Goal: Book appointment/travel/reservation

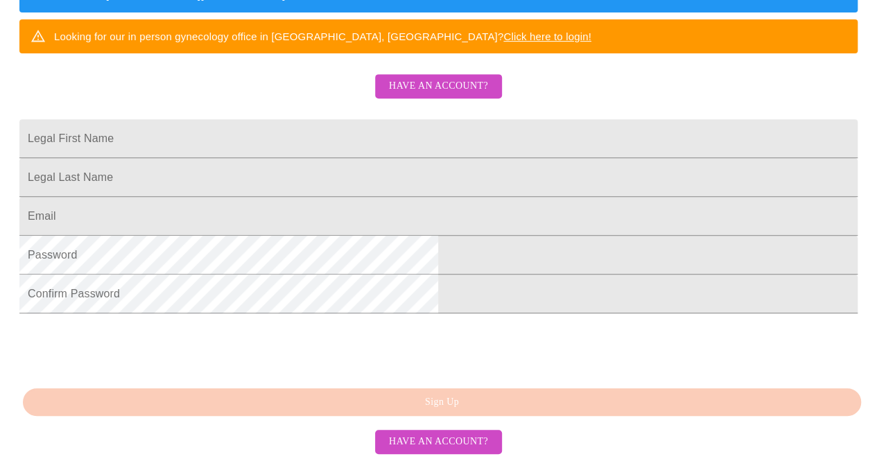
scroll to position [378, 0]
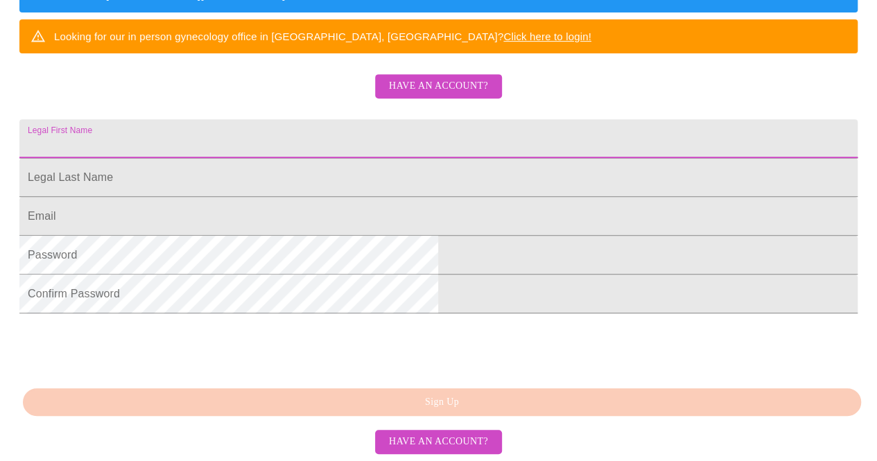
click at [385, 119] on input "Legal First Name" at bounding box center [438, 138] width 838 height 39
type input "[PERSON_NAME]"
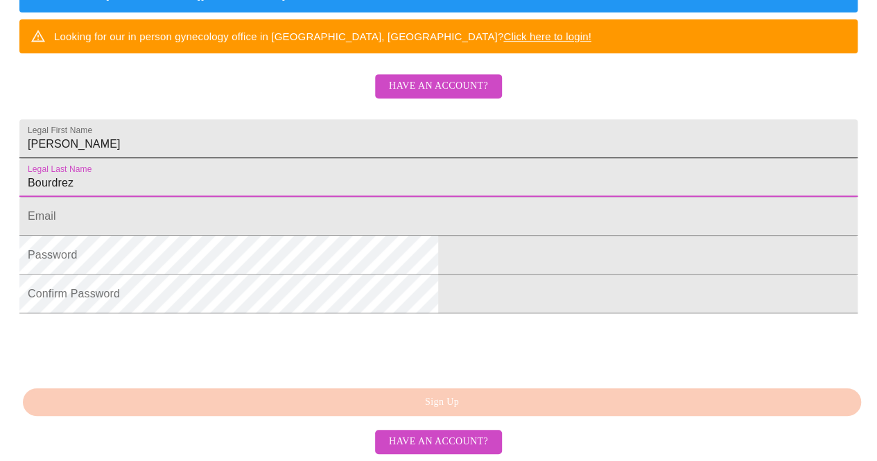
type input "Bourdrez"
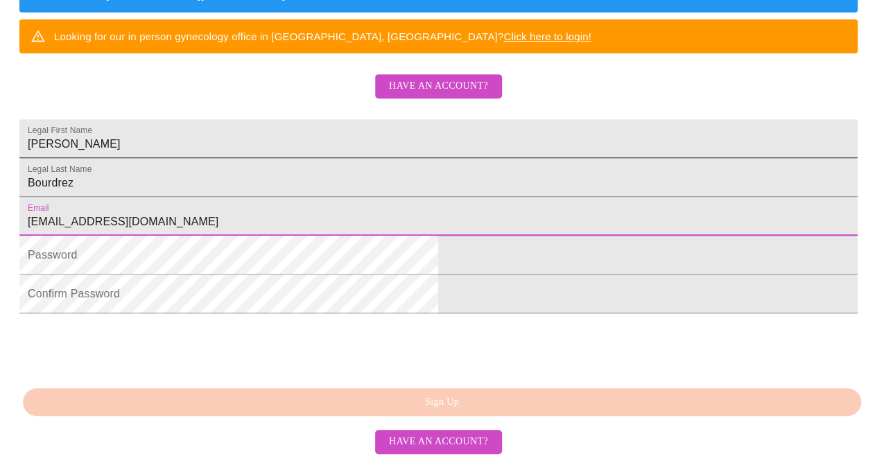
type input "[EMAIL_ADDRESS][DOMAIN_NAME]"
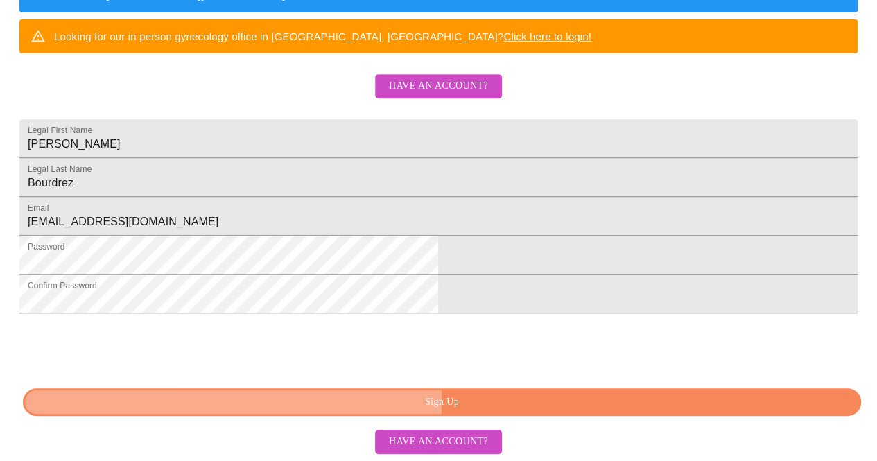
click at [288, 401] on span "Sign Up" at bounding box center [442, 402] width 806 height 17
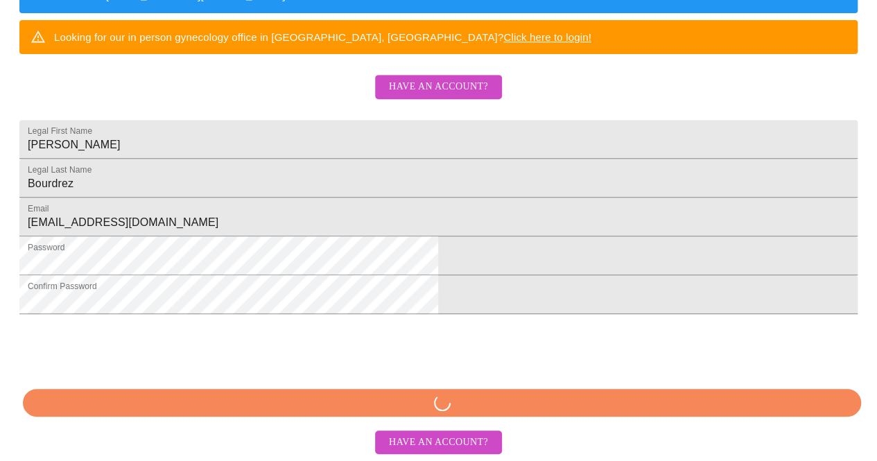
scroll to position [324, 0]
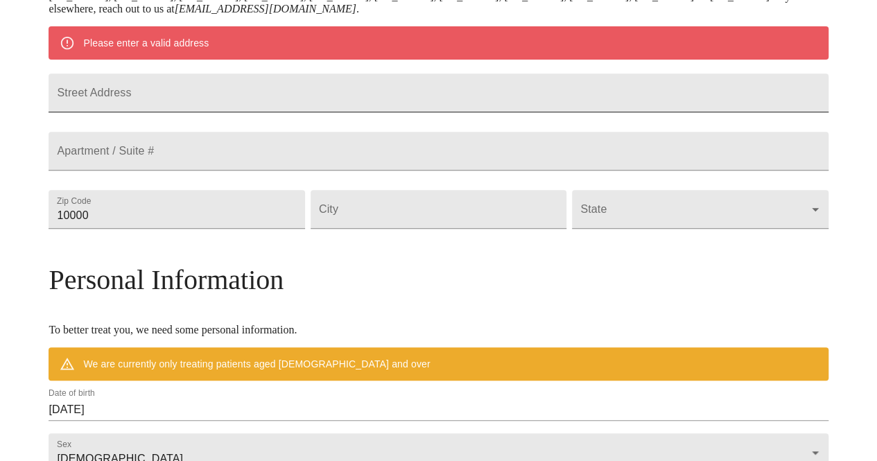
click at [279, 107] on input "Street Address" at bounding box center [438, 92] width 779 height 39
click at [279, 107] on input "6" at bounding box center [438, 92] width 779 height 39
type input "[STREET_ADDRESS]"
type input "34234"
click at [367, 229] on input "Street Address" at bounding box center [439, 209] width 256 height 39
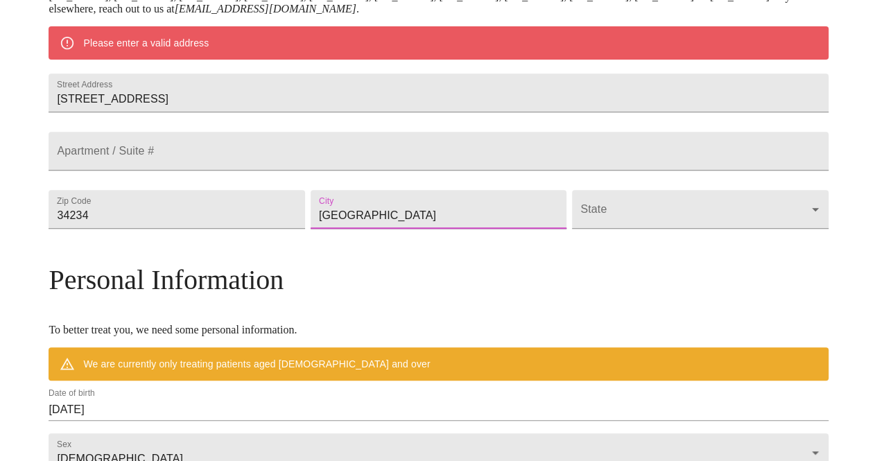
type input "[GEOGRAPHIC_DATA]"
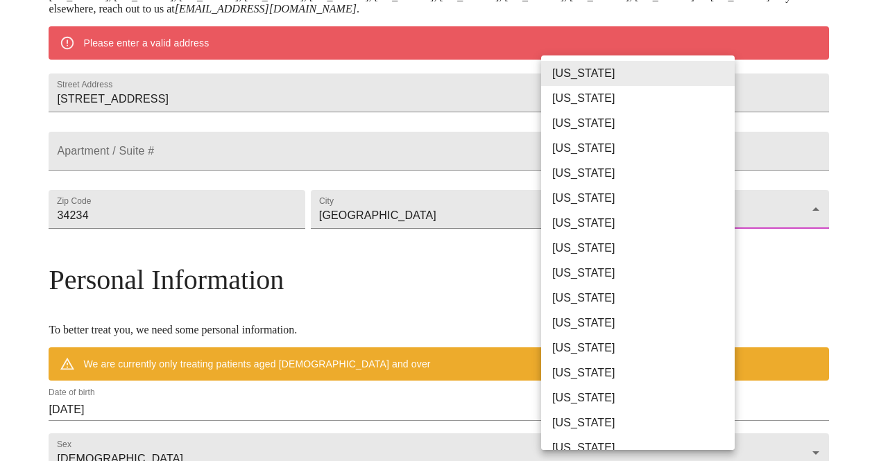
click at [718, 250] on body "MyMenopauseRx Welcome to MyMenopauseRx Since it's your first time here, you'll …" at bounding box center [444, 228] width 876 height 1093
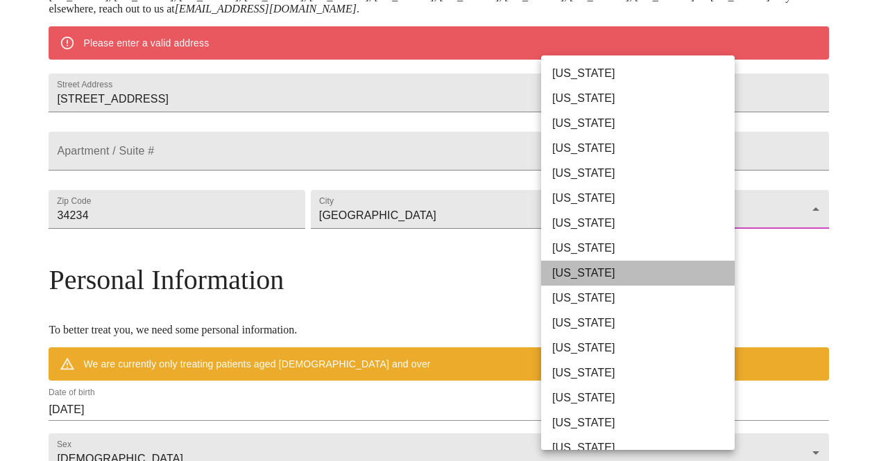
click at [705, 271] on li "[US_STATE]" at bounding box center [643, 273] width 204 height 25
type input "[US_STATE]"
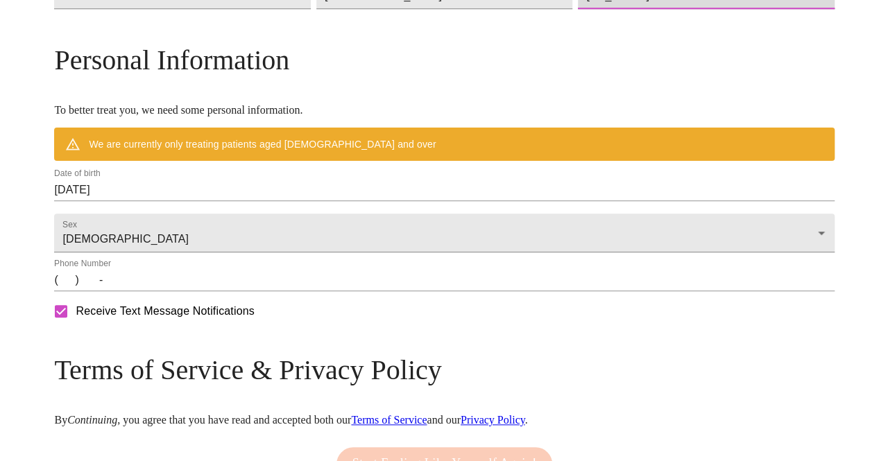
scroll to position [510, 0]
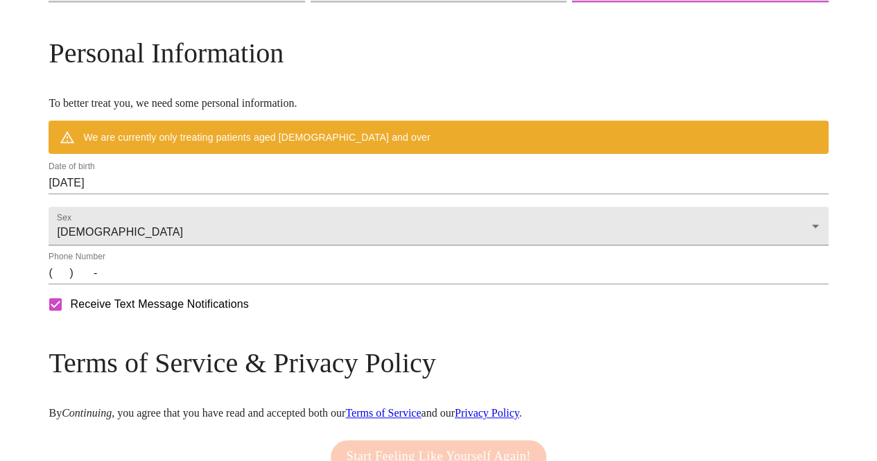
click at [335, 194] on input "[DATE]" at bounding box center [438, 183] width 779 height 22
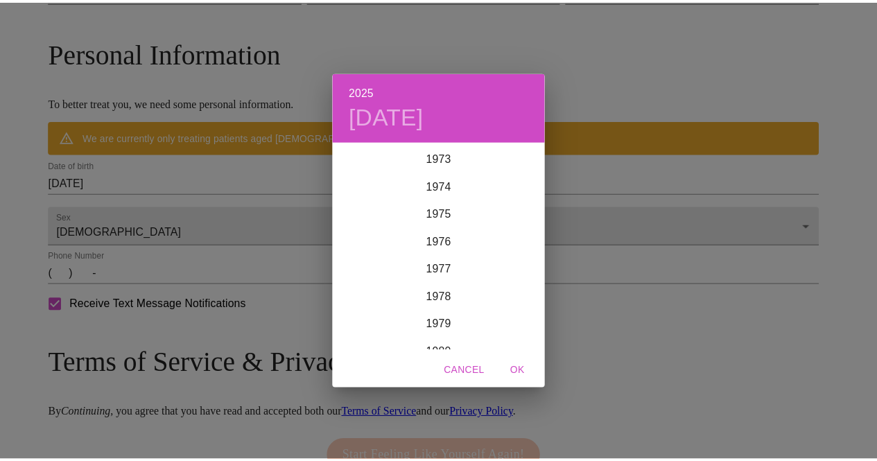
scroll to position [2050, 0]
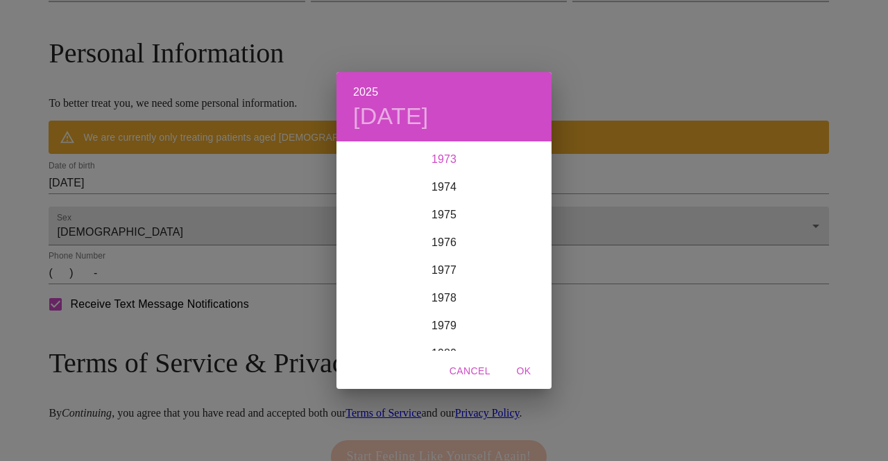
click at [444, 149] on div "1973" at bounding box center [443, 160] width 215 height 28
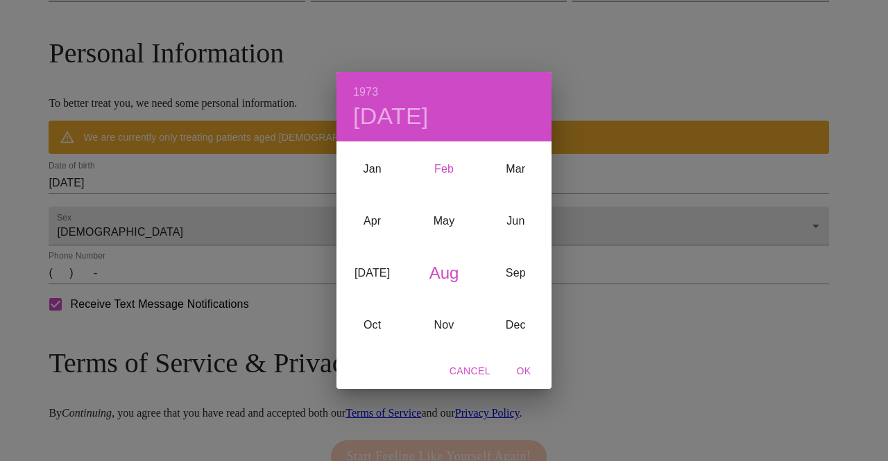
click at [441, 164] on div "Feb" at bounding box center [443, 169] width 71 height 52
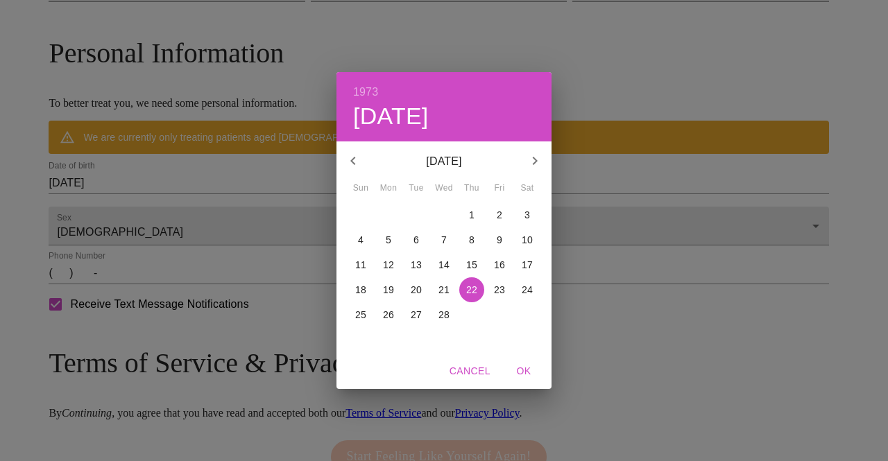
click at [501, 259] on p "16" at bounding box center [499, 265] width 11 height 14
click at [521, 360] on button "OK" at bounding box center [523, 371] width 44 height 26
type input "[DATE]"
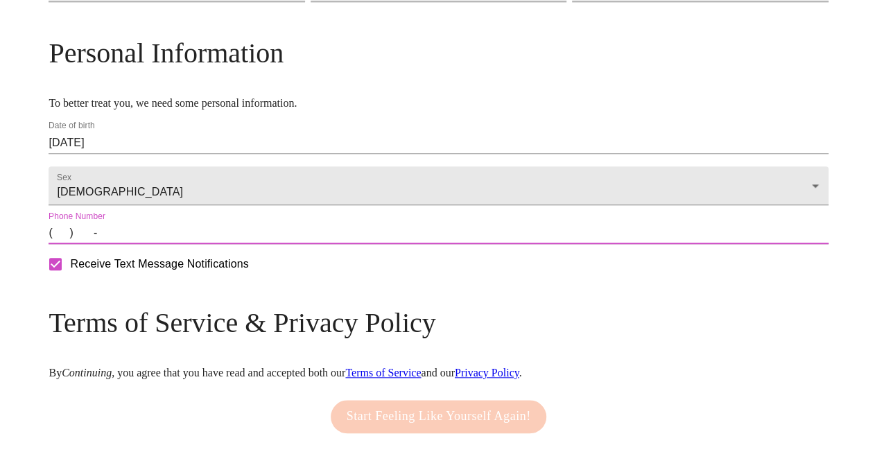
click at [154, 244] on input "(   )    -" at bounding box center [438, 233] width 779 height 22
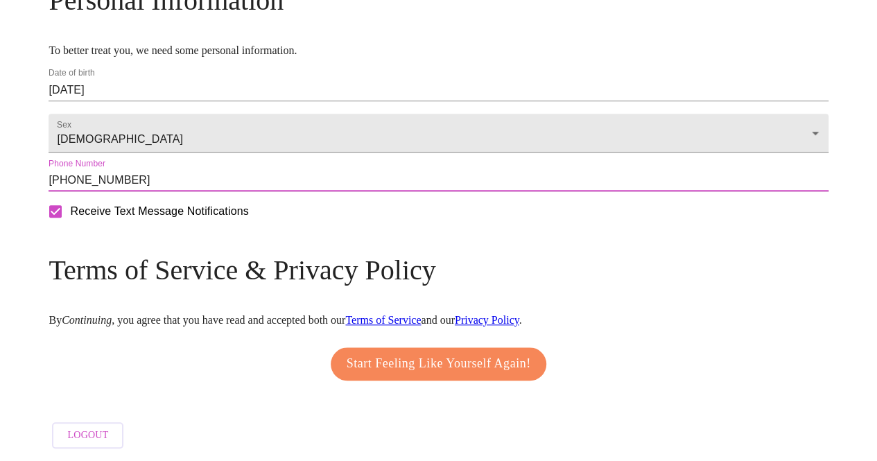
scroll to position [605, 0]
type input "[PHONE_NUMBER]"
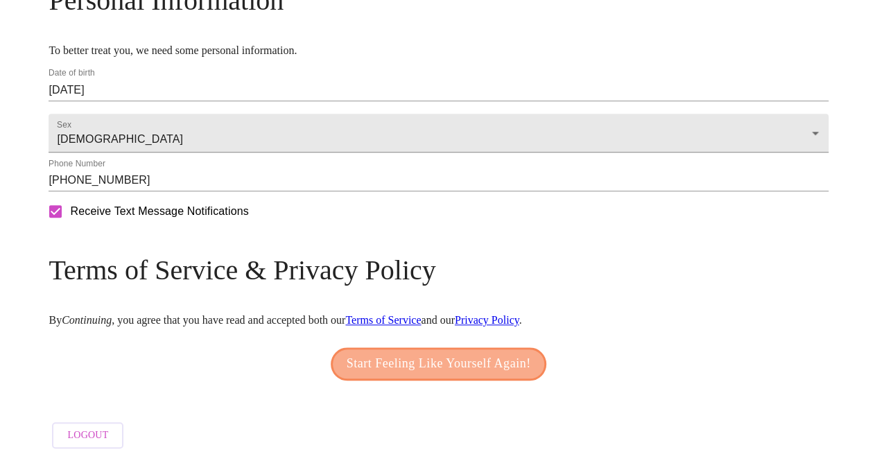
click at [347, 354] on span "Start Feeling Like Yourself Again!" at bounding box center [439, 364] width 184 height 22
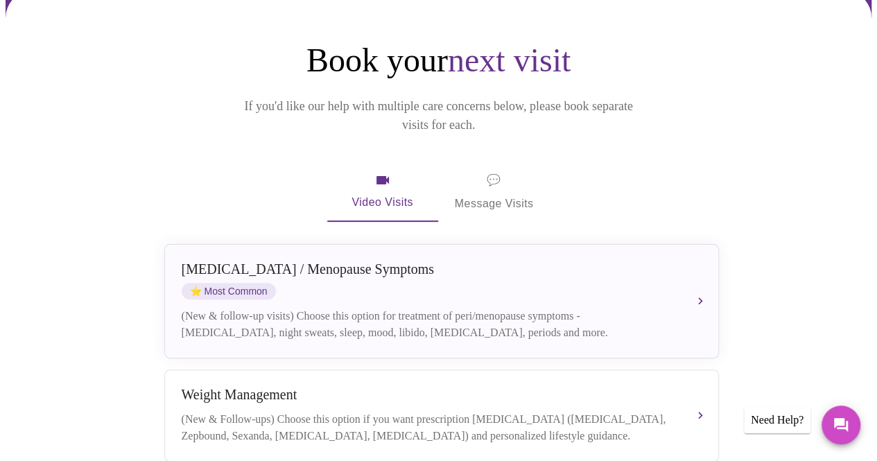
scroll to position [141, 0]
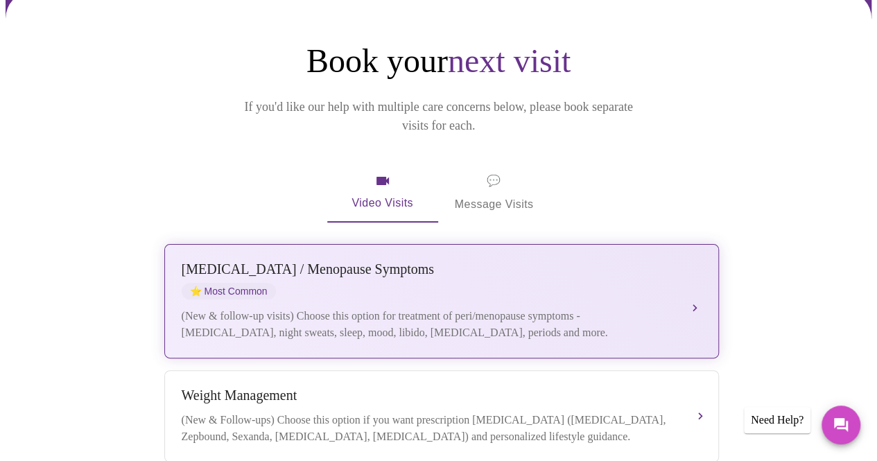
click at [407, 308] on div "(New & follow-up visits) Choose this option for treatment of peri/menopause sym…" at bounding box center [428, 324] width 492 height 33
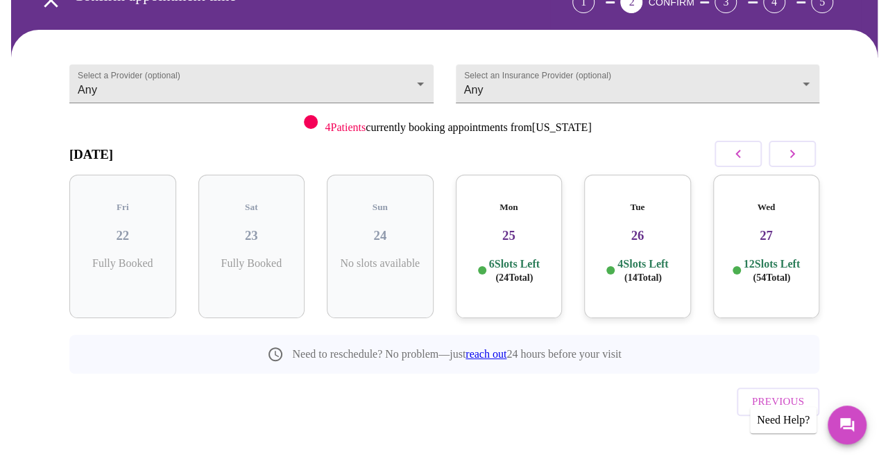
scroll to position [103, 0]
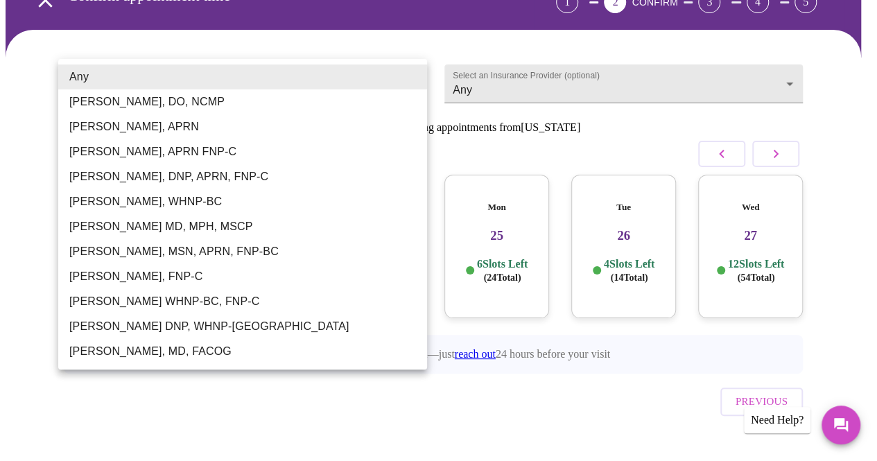
click at [413, 80] on body "MyMenopauseRx Appointments Messaging Labs Uploads Medications Community Refer a…" at bounding box center [439, 194] width 866 height 582
click at [535, 78] on div at bounding box center [444, 230] width 888 height 461
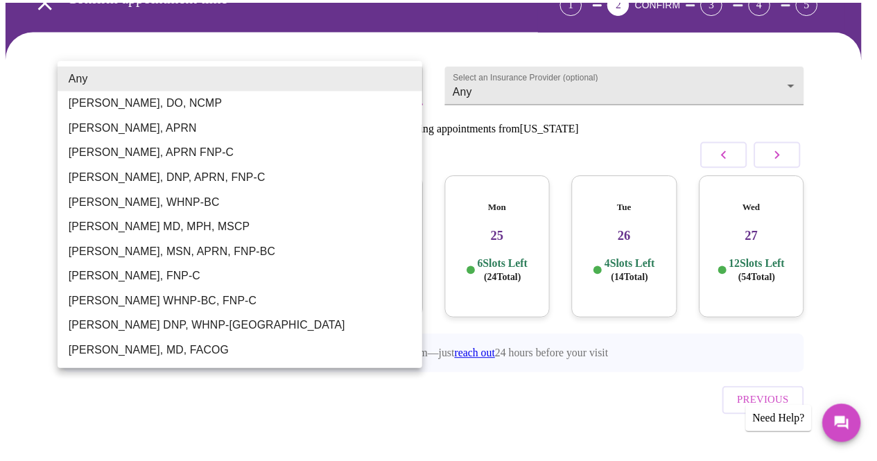
scroll to position [83, 0]
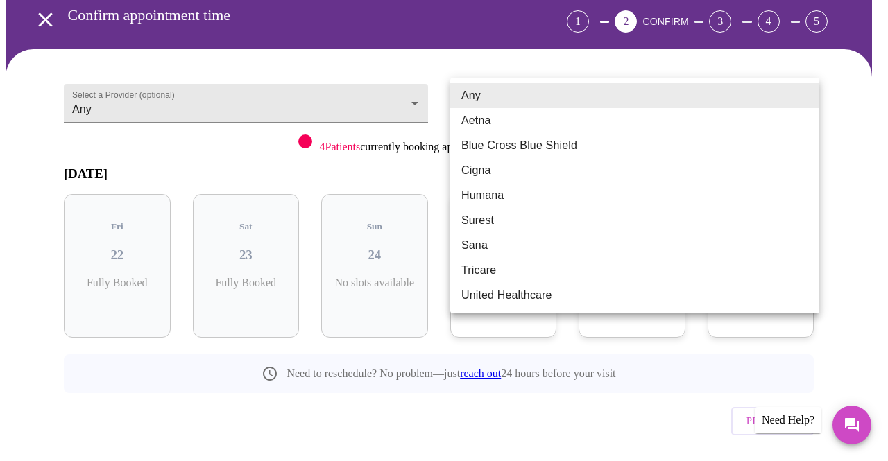
click at [501, 114] on body "MyMenopauseRx Appointments Messaging Labs Uploads Medications Community Refer a…" at bounding box center [444, 213] width 876 height 582
click at [372, 163] on div at bounding box center [444, 230] width 888 height 461
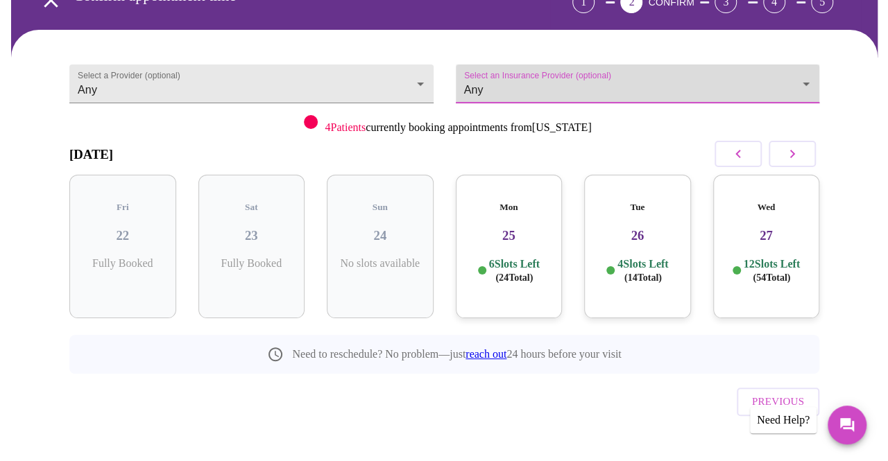
scroll to position [103, 0]
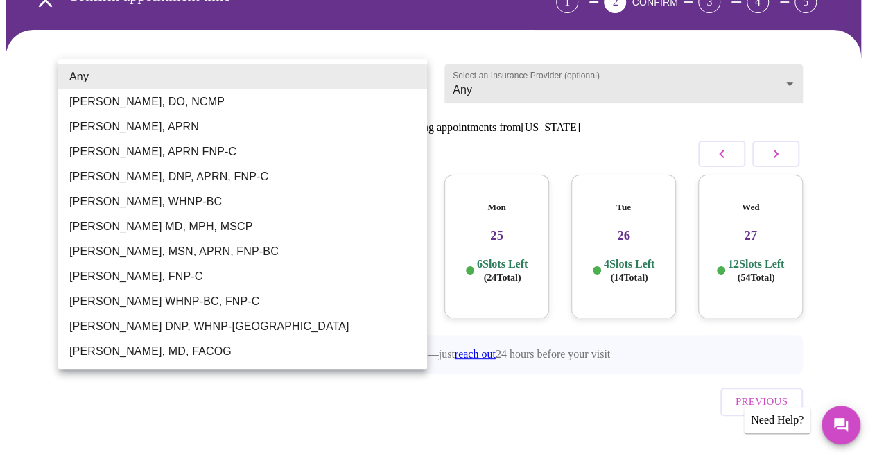
click at [416, 77] on body "MyMenopauseRx Appointments Messaging Labs Uploads Medications Community Refer a…" at bounding box center [439, 194] width 866 height 582
click at [225, 398] on div at bounding box center [444, 230] width 888 height 461
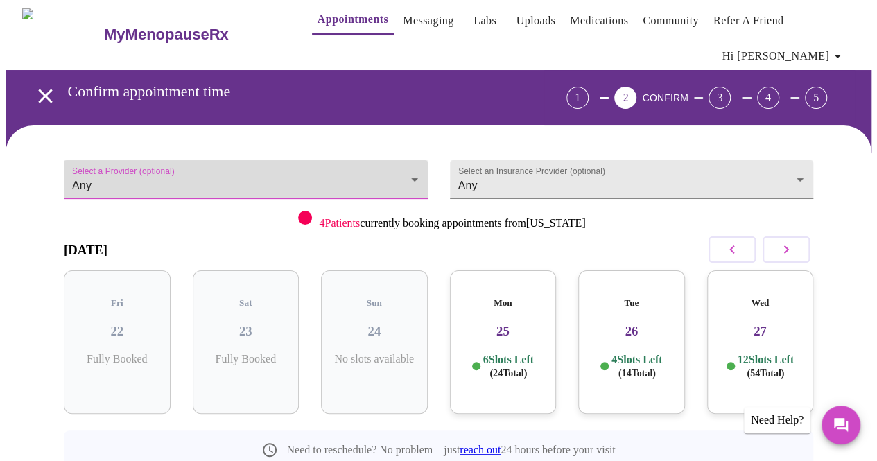
scroll to position [6, 0]
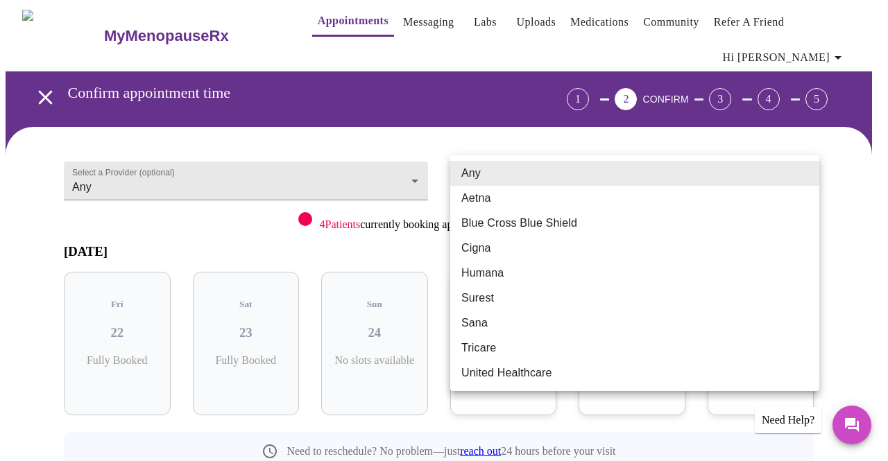
click at [533, 181] on body "MyMenopauseRx Appointments Messaging Labs Uploads Medications Community Refer a…" at bounding box center [444, 291] width 876 height 582
click at [526, 224] on li "Blue Cross Blue Shield" at bounding box center [634, 223] width 369 height 25
type input "Blue Cross Blue Shield"
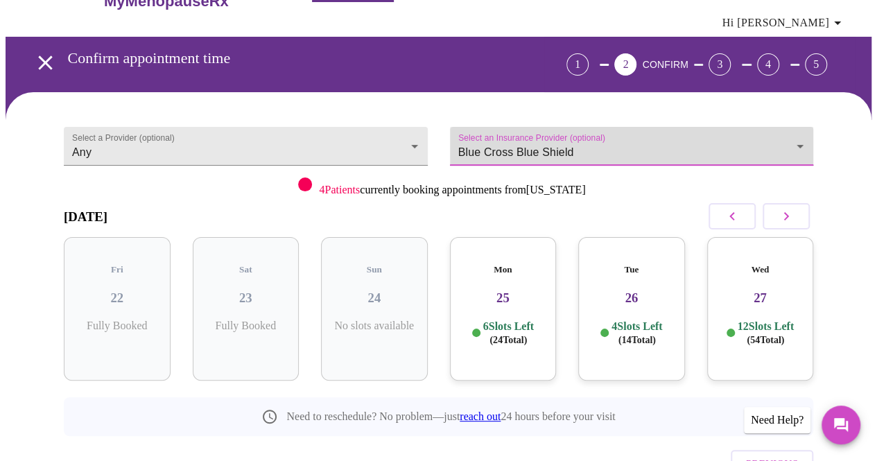
scroll to position [0, 0]
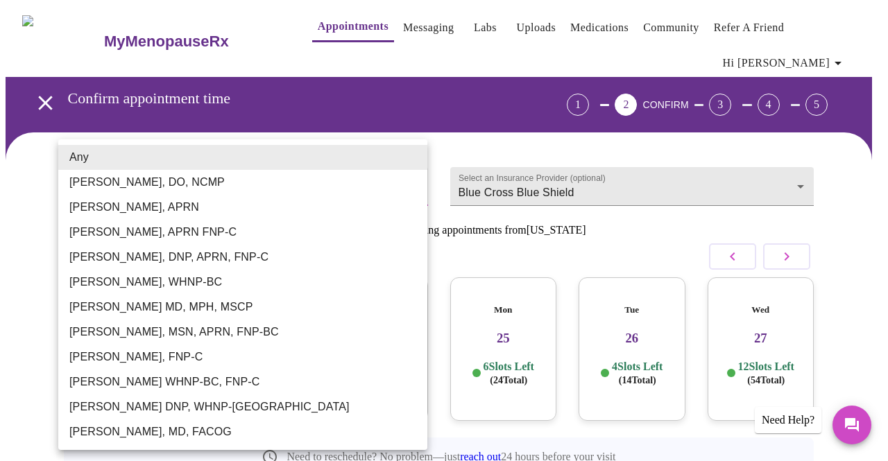
click at [416, 182] on body "MyMenopauseRx Appointments Messaging Labs Uploads Medications Community Refer a…" at bounding box center [444, 297] width 876 height 582
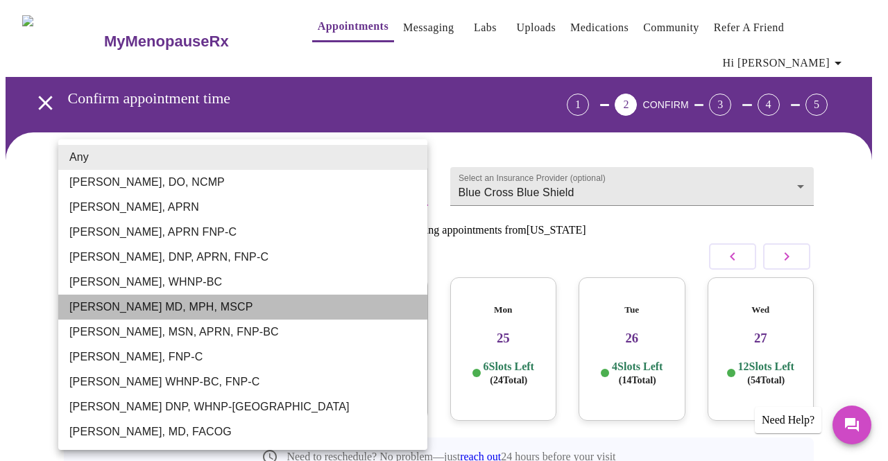
click at [232, 310] on li "[PERSON_NAME] MD, MPH, MSCP" at bounding box center [242, 307] width 369 height 25
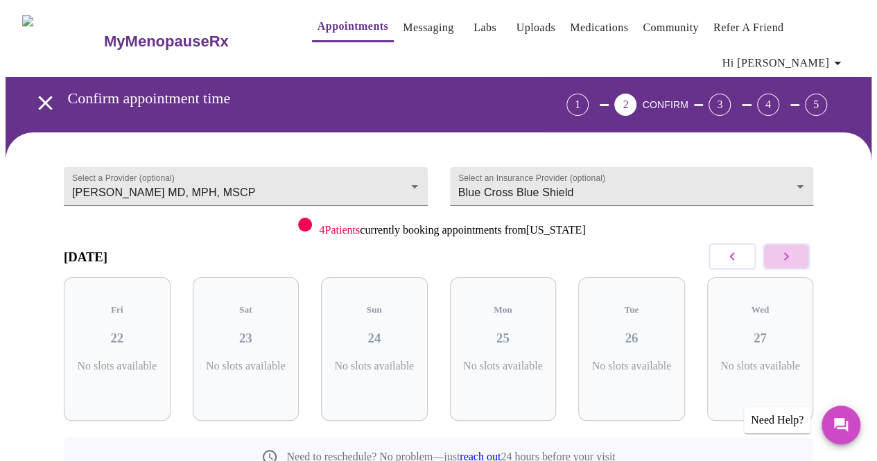
click at [786, 254] on icon "button" at bounding box center [786, 256] width 17 height 17
click at [732, 257] on icon "button" at bounding box center [732, 256] width 17 height 17
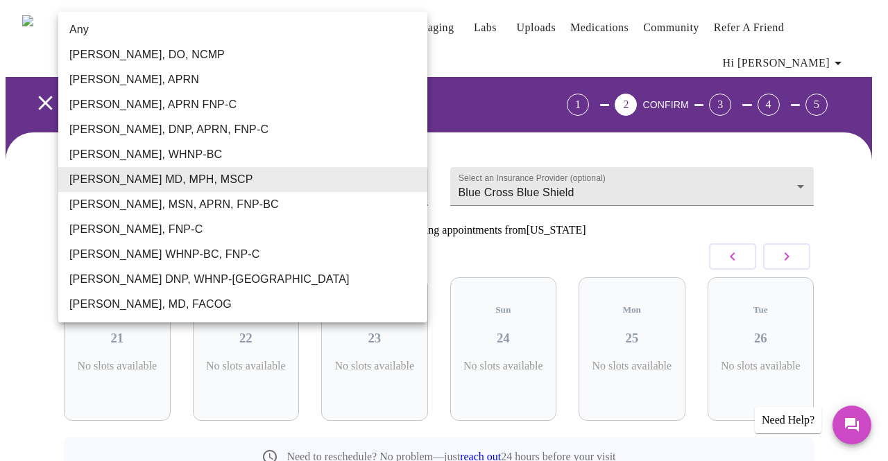
click at [414, 189] on body "MyMenopauseRx Appointments Messaging Labs Uploads Medications Community Refer a…" at bounding box center [444, 297] width 876 height 582
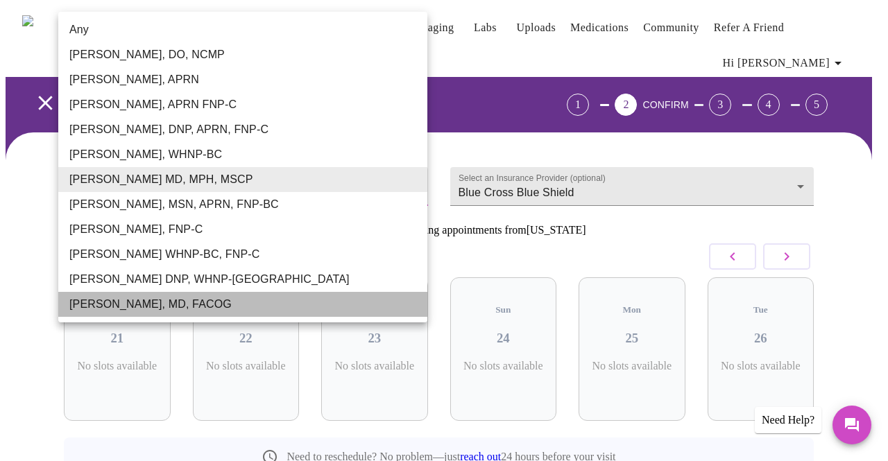
click at [280, 309] on li "[PERSON_NAME], MD, FACOG" at bounding box center [242, 304] width 369 height 25
type input "[PERSON_NAME], MD, FACOG"
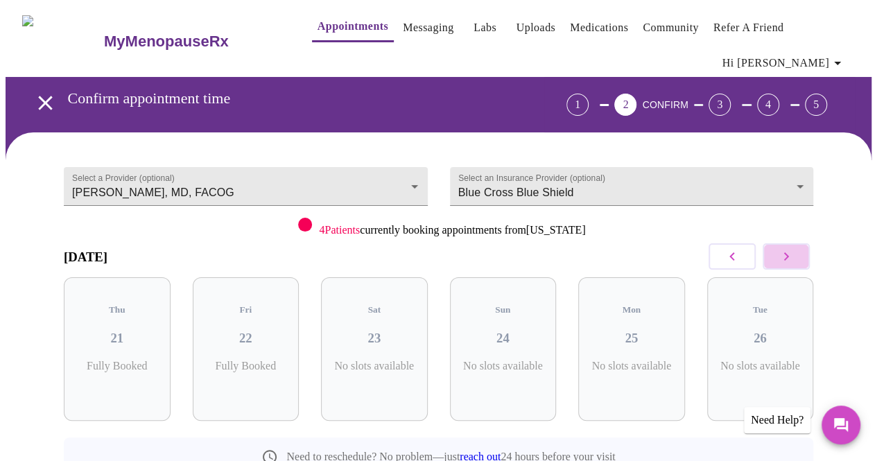
click at [784, 264] on icon "button" at bounding box center [786, 256] width 17 height 17
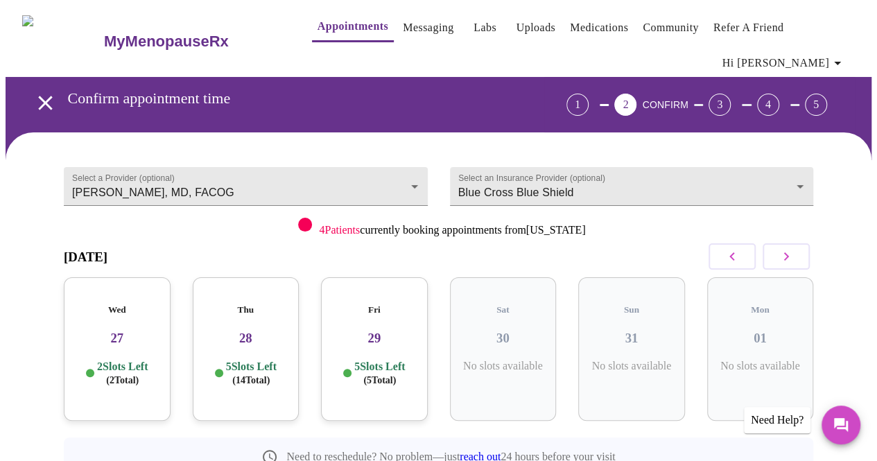
click at [395, 331] on h3 "29" at bounding box center [374, 338] width 85 height 15
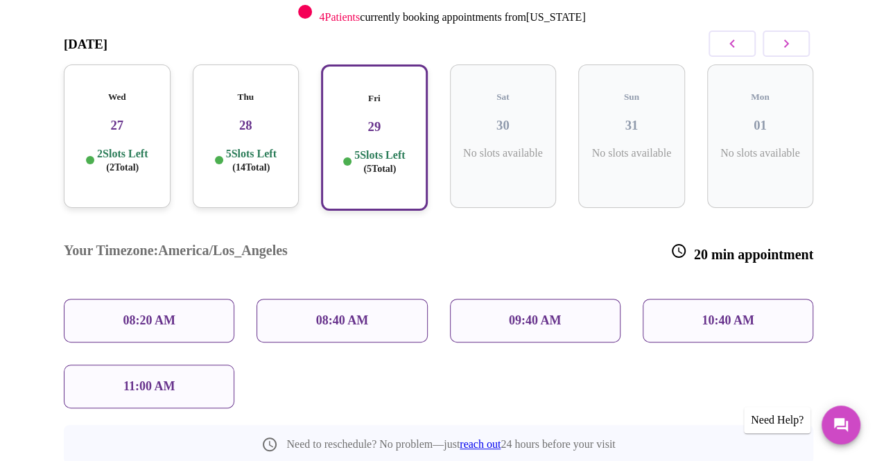
scroll to position [214, 0]
click at [856, 214] on div "Select a Provider (optional) [PERSON_NAME], MD, FACOG [PERSON_NAME], MD, FACOG …" at bounding box center [439, 247] width 866 height 656
click at [176, 364] on div "11:00 AM" at bounding box center [149, 386] width 171 height 44
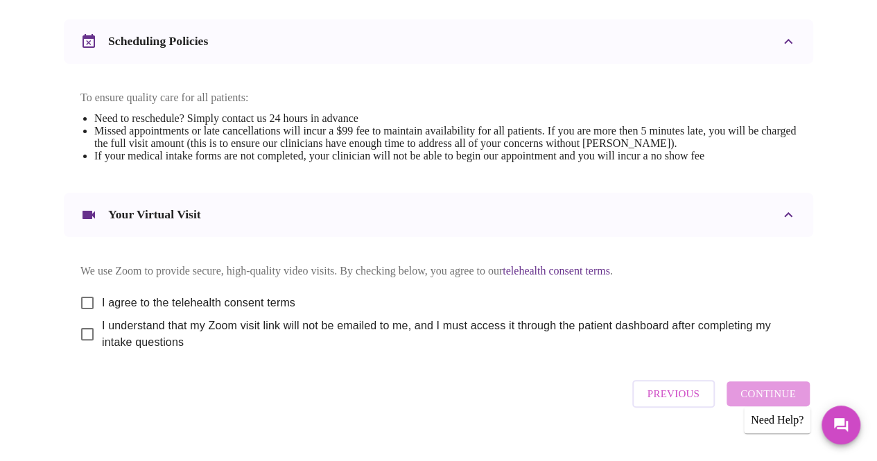
scroll to position [533, 0]
click at [162, 309] on span "I agree to the telehealth consent terms" at bounding box center [198, 302] width 193 height 17
click at [102, 309] on input "I agree to the telehealth consent terms" at bounding box center [87, 302] width 29 height 29
checkbox input "true"
click at [82, 348] on input "I understand that my Zoom visit link will not be emailed to me, and I must acce…" at bounding box center [87, 333] width 29 height 29
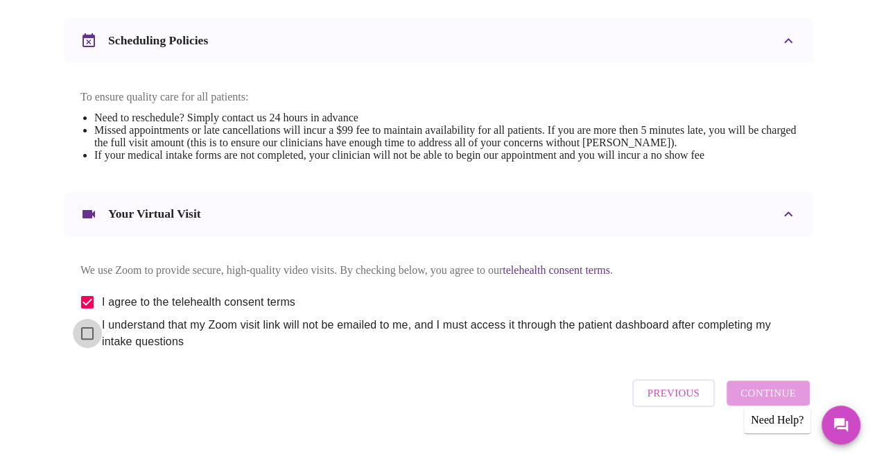
checkbox input "true"
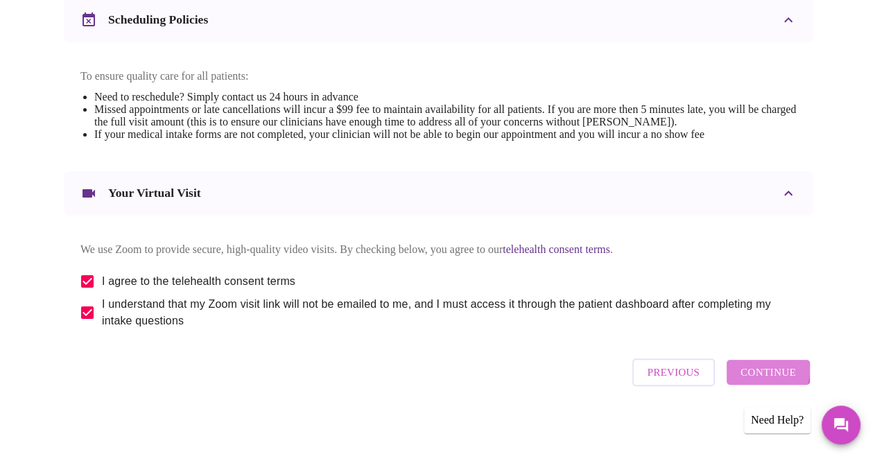
click at [747, 375] on button "Continue" at bounding box center [768, 372] width 83 height 25
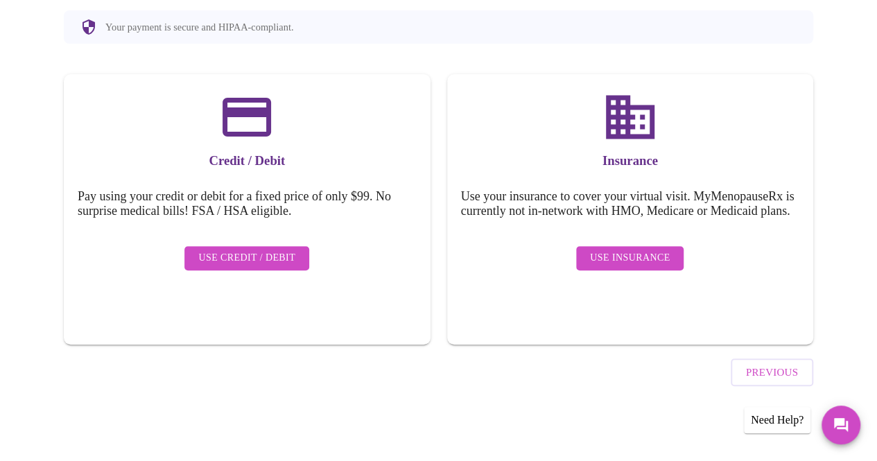
scroll to position [148, 0]
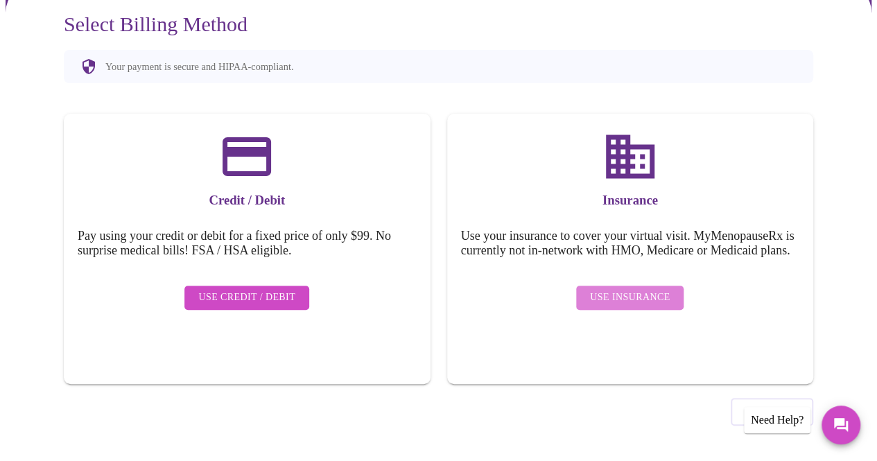
click at [642, 304] on span "Use Insurance" at bounding box center [630, 297] width 80 height 17
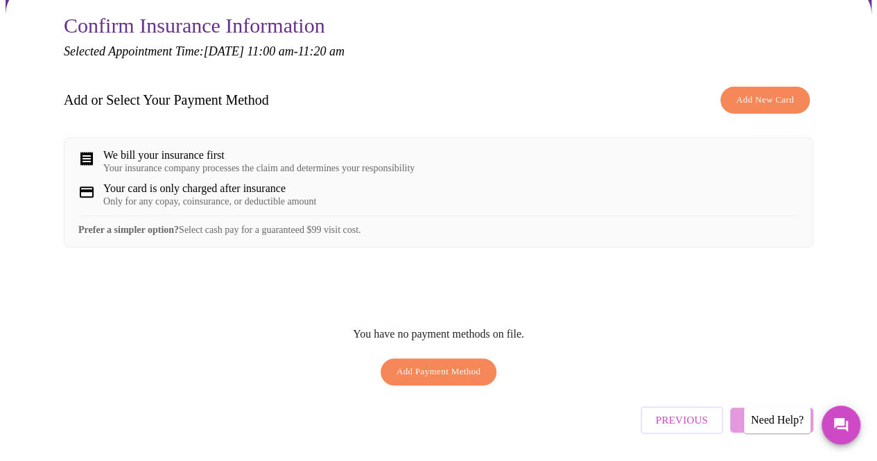
scroll to position [147, 0]
click at [750, 94] on span "Add New Card" at bounding box center [765, 100] width 58 height 16
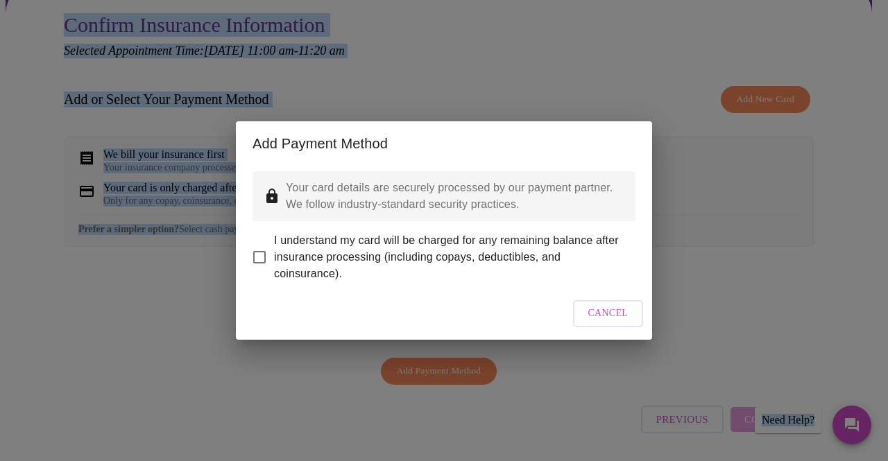
click at [750, 94] on div "Add Payment Method Your card details are securely processed by our payment part…" at bounding box center [444, 230] width 888 height 461
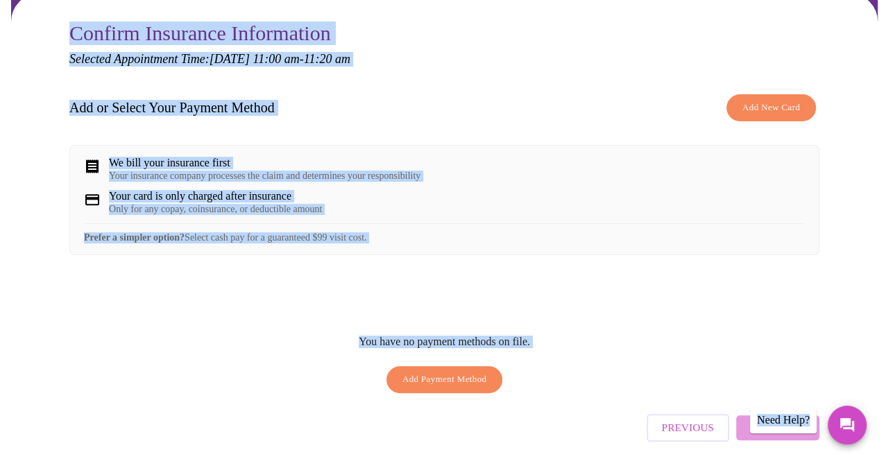
scroll to position [136, 0]
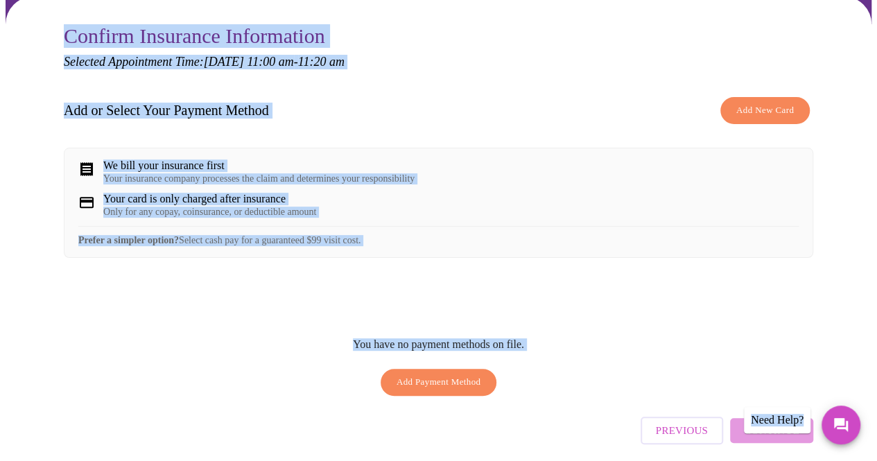
click at [752, 97] on button "Add New Card" at bounding box center [764, 110] width 89 height 27
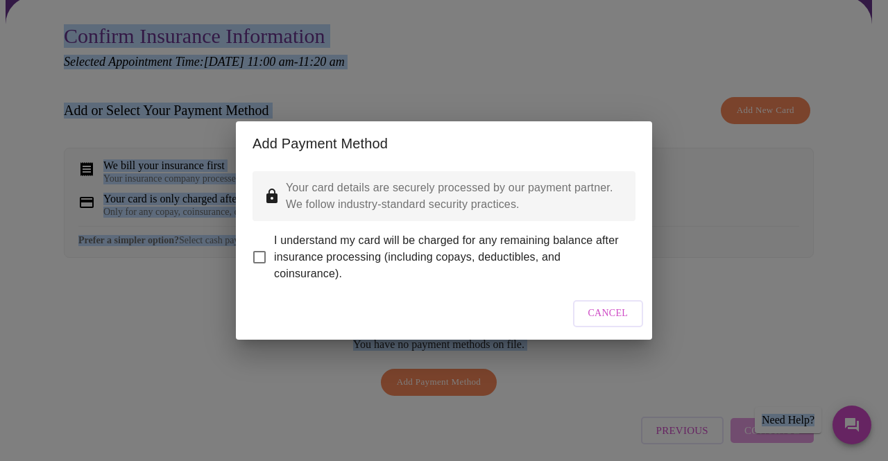
click at [266, 251] on input "I understand my card will be charged for any remaining balance after insurance …" at bounding box center [259, 257] width 29 height 29
checkbox input "true"
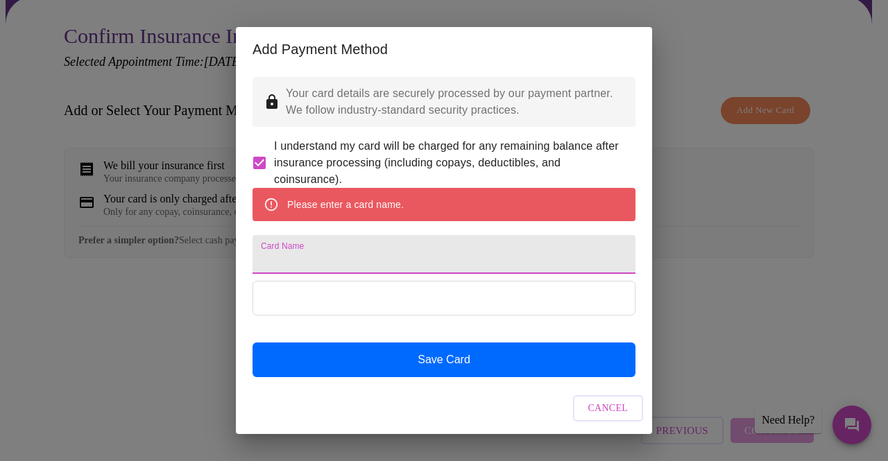
click at [344, 271] on input "Card Name" at bounding box center [443, 254] width 383 height 39
click at [140, 364] on div "Add Payment Method Your card details are securely processed by our payment part…" at bounding box center [444, 230] width 888 height 461
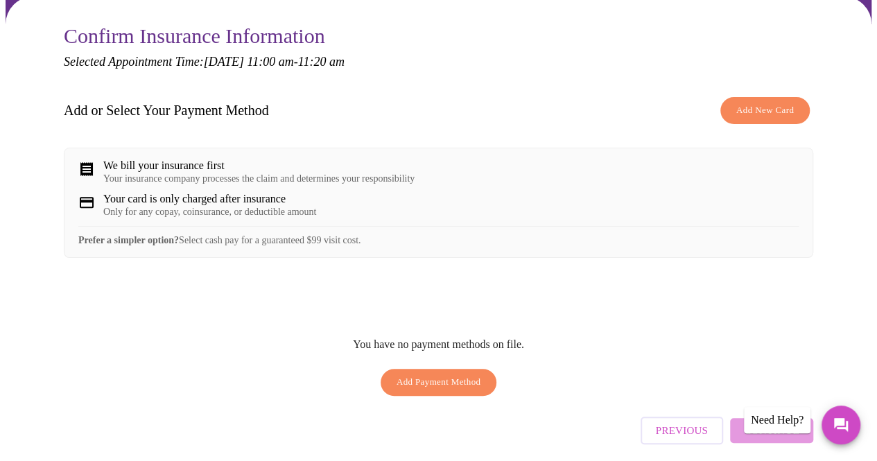
click at [423, 390] on span "Add Payment Method" at bounding box center [439, 382] width 85 height 16
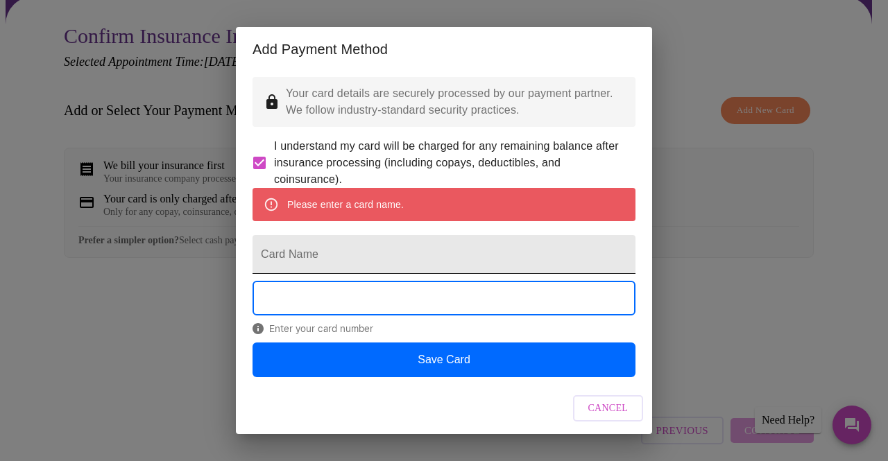
click at [417, 260] on input "Card Name" at bounding box center [443, 254] width 383 height 39
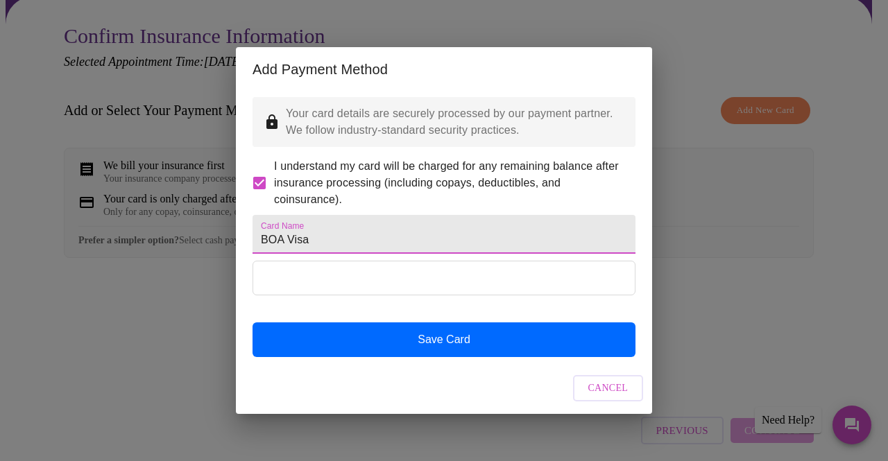
type input "BOA Visa"
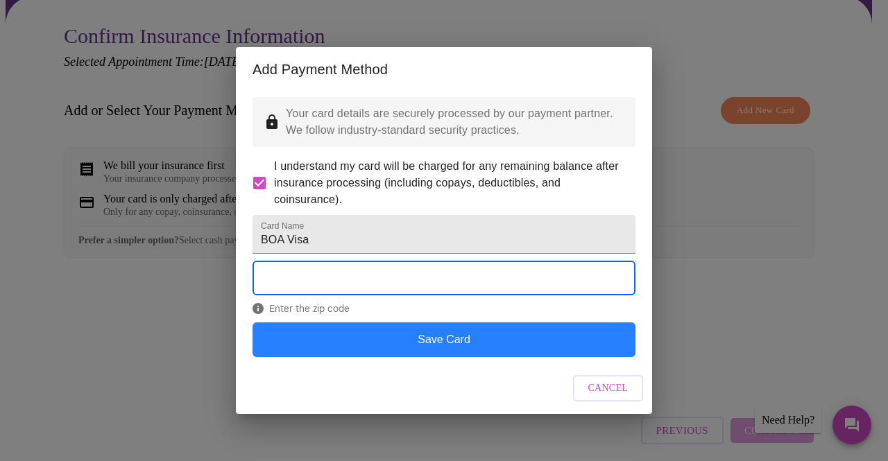
click at [354, 357] on button "Save Card" at bounding box center [443, 339] width 383 height 35
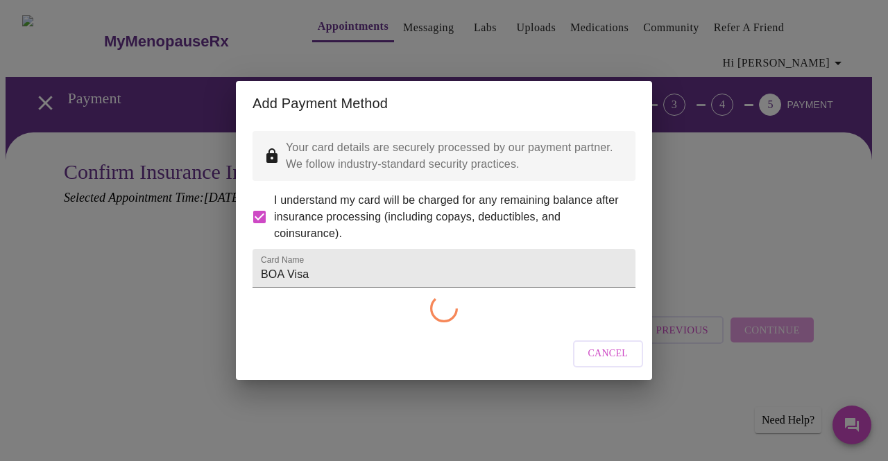
checkbox input "false"
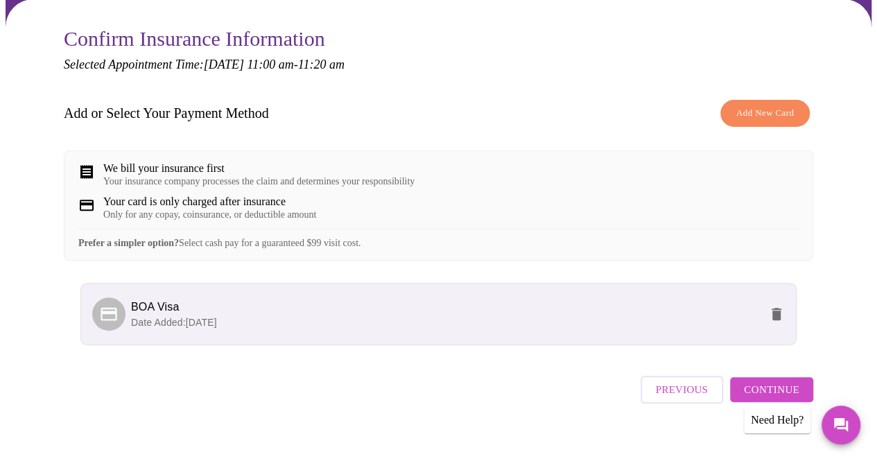
scroll to position [141, 0]
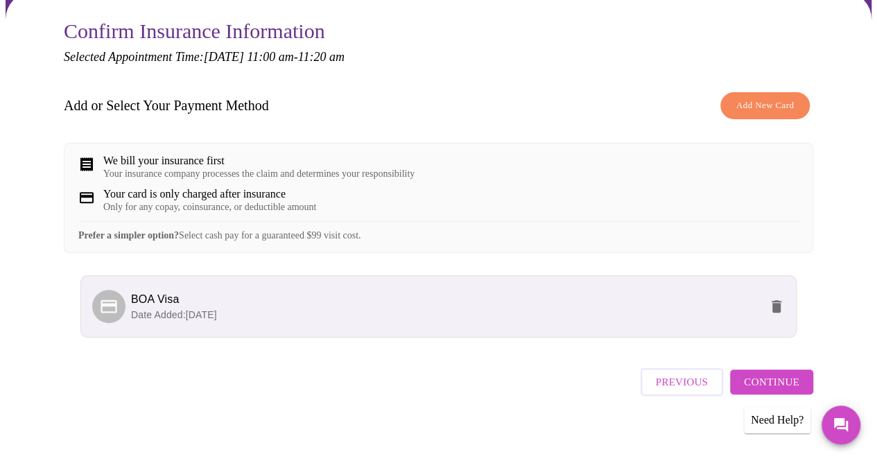
click at [304, 179] on div "Your insurance company processes the claim and determines your responsibility" at bounding box center [258, 173] width 311 height 11
click at [135, 157] on div "We bill your insurance first" at bounding box center [258, 161] width 311 height 12
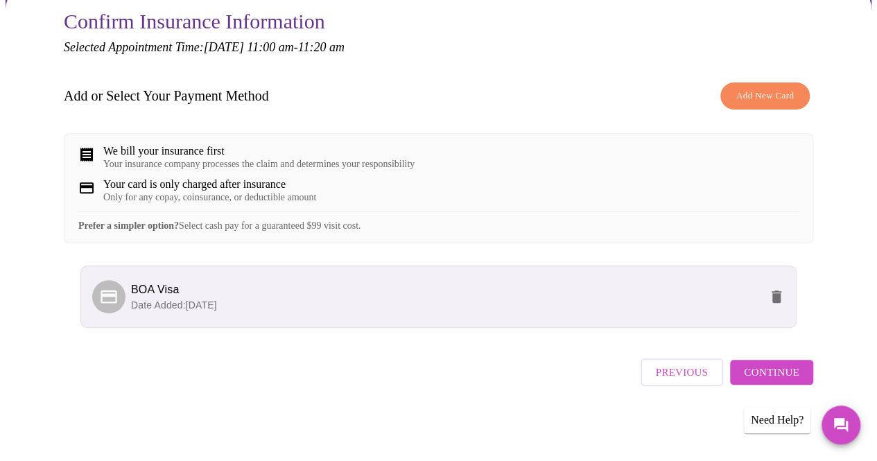
scroll to position [159, 0]
click at [797, 376] on span "Continue" at bounding box center [771, 372] width 55 height 18
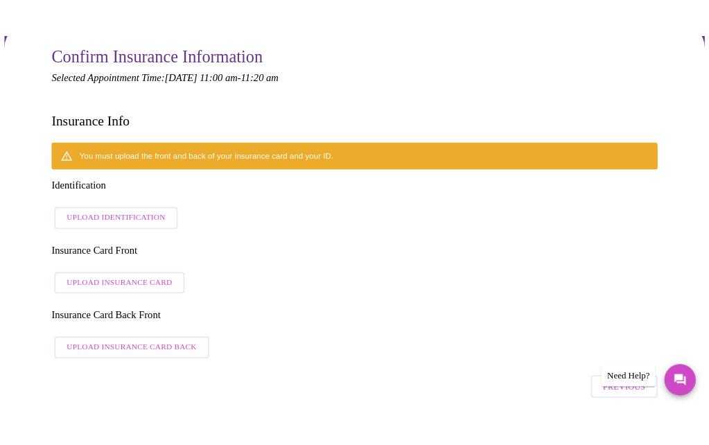
scroll to position [141, 0]
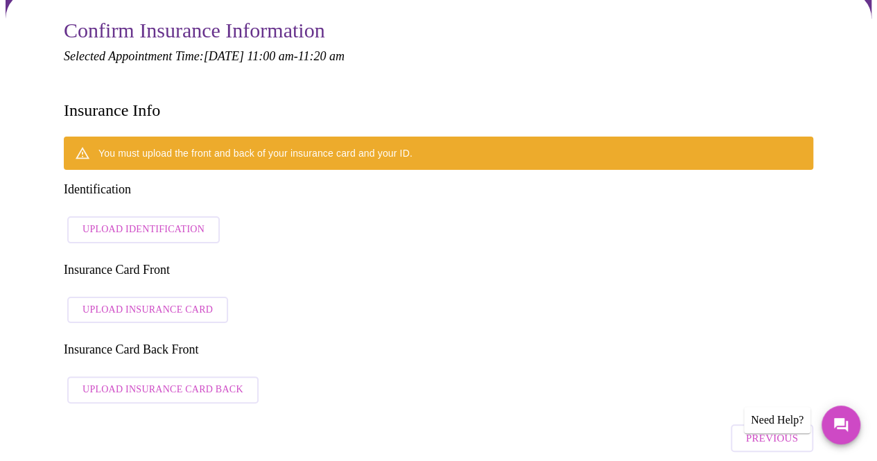
click at [173, 221] on span "Upload Identification" at bounding box center [144, 229] width 122 height 17
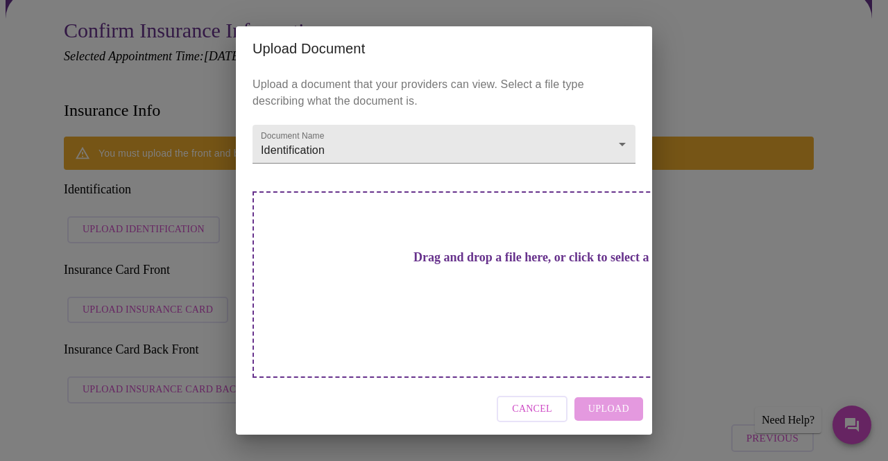
click at [103, 381] on div "Upload Document Upload a document that your providers can view. Select a file t…" at bounding box center [444, 230] width 888 height 461
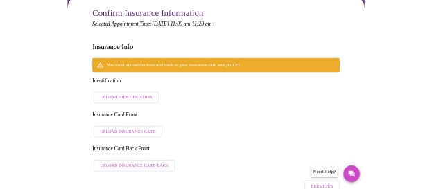
scroll to position [245, 0]
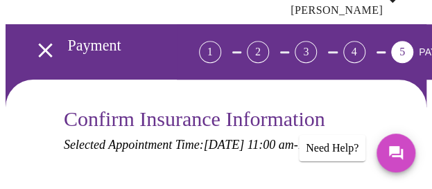
drag, startPoint x: 279, startPoint y: 95, endPoint x: 317, endPoint y: 80, distance: 40.8
drag, startPoint x: 317, startPoint y: 80, endPoint x: 409, endPoint y: 79, distance: 92.2
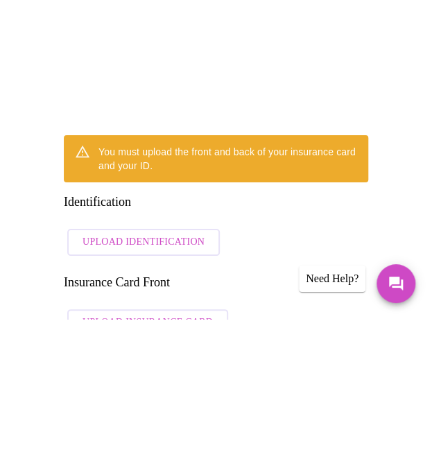
scroll to position [408, 0]
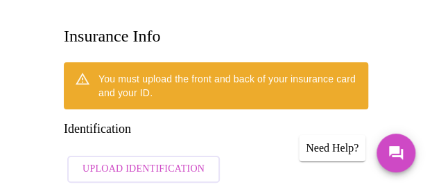
click at [155, 161] on span "Upload Identification" at bounding box center [144, 169] width 122 height 17
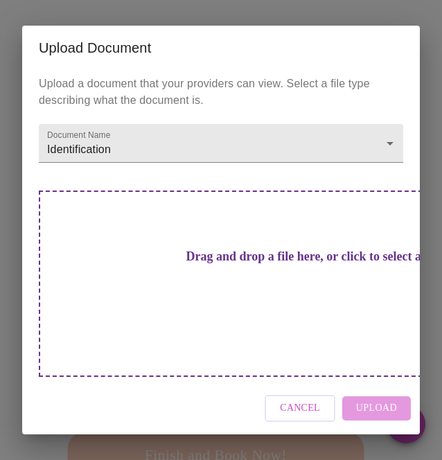
click at [401, 304] on div "Drag and drop a file here, or click to select a file" at bounding box center [314, 284] width 550 height 187
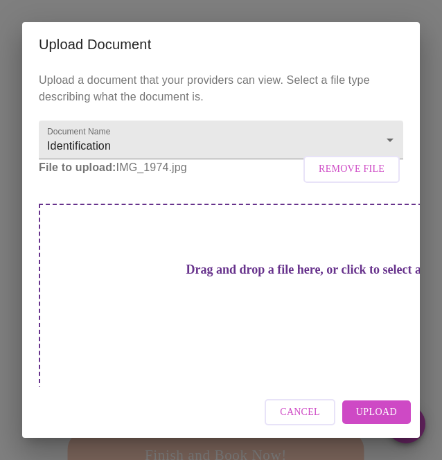
click at [378, 404] on span "Upload" at bounding box center [376, 412] width 41 height 17
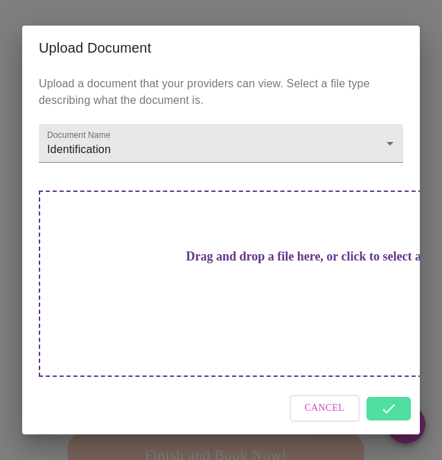
click at [68, 433] on div "Upload Document Upload a document that your providers can view. Select a file t…" at bounding box center [221, 230] width 442 height 460
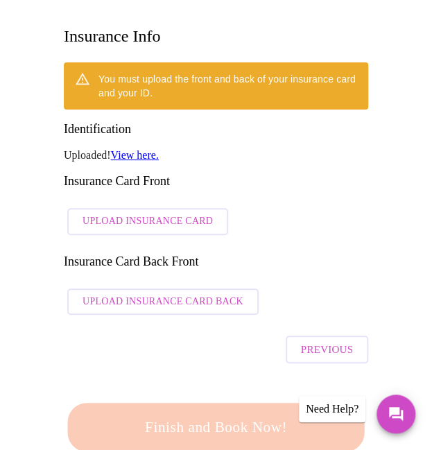
click at [294, 82] on div "You must upload the front and back of your insurance card and your ID. Identifi…" at bounding box center [216, 191] width 304 height 259
click at [193, 213] on span "Upload Insurance Card" at bounding box center [148, 221] width 130 height 17
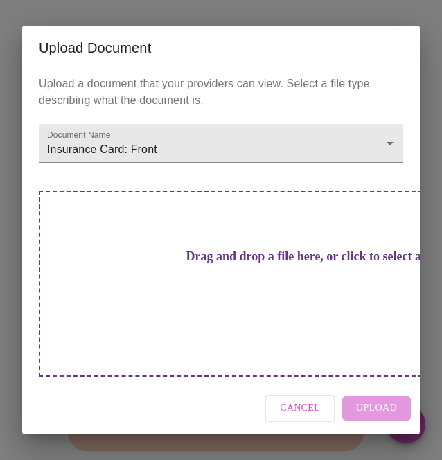
drag, startPoint x: 158, startPoint y: 264, endPoint x: 151, endPoint y: 282, distance: 19.3
click at [151, 264] on h3 "Drag and drop a file here, or click to select a file" at bounding box center [314, 257] width 365 height 15
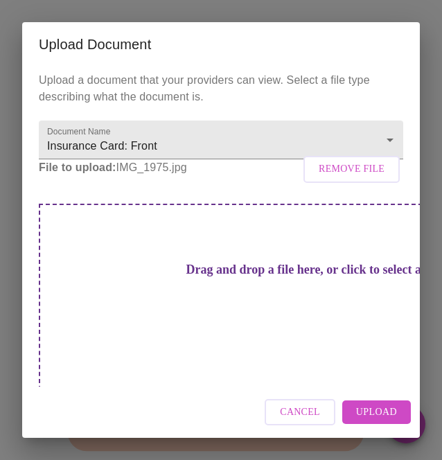
click at [363, 404] on span "Upload" at bounding box center [376, 412] width 41 height 17
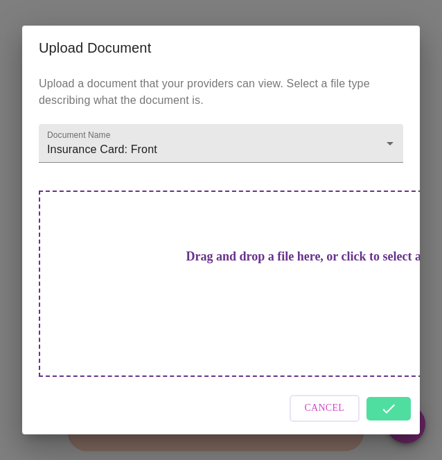
click at [386, 388] on div "Cancel" at bounding box center [221, 409] width 398 height 52
click at [365, 31] on div "Upload Document Upload a document that your providers can view. Select a file t…" at bounding box center [221, 230] width 442 height 460
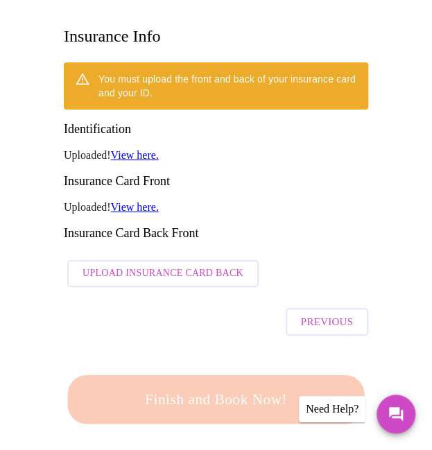
click at [348, 174] on h3 "Insurance Card Front" at bounding box center [216, 181] width 304 height 15
click at [175, 265] on span "Upload Insurance Card Back" at bounding box center [163, 273] width 161 height 17
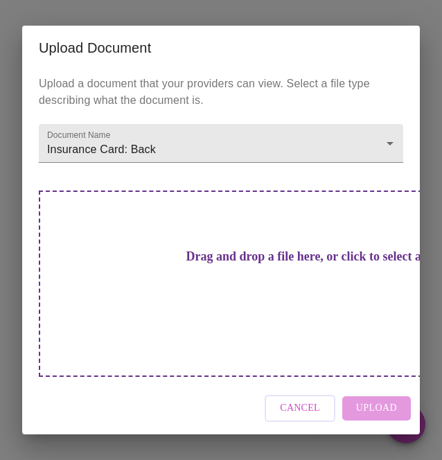
click at [222, 264] on h3 "Drag and drop a file here, or click to select a file" at bounding box center [314, 257] width 365 height 15
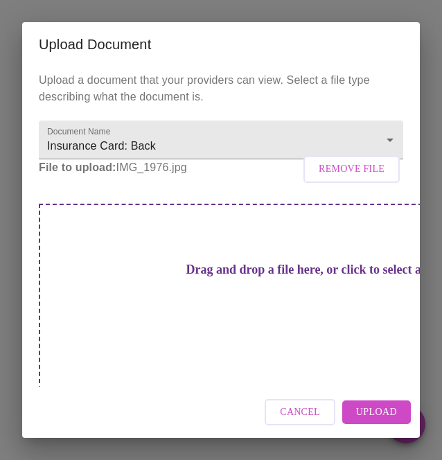
click at [381, 406] on span "Upload" at bounding box center [376, 412] width 41 height 17
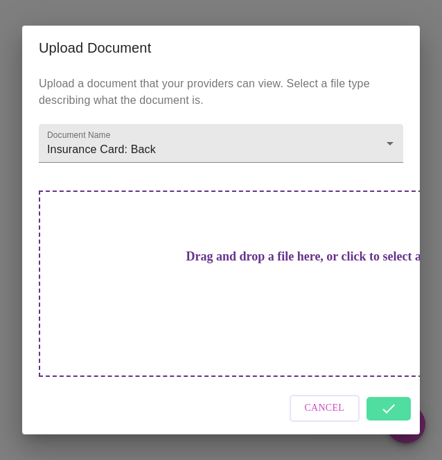
click at [394, 31] on div "Upload Document Upload a document that your providers can view. Select a file t…" at bounding box center [221, 230] width 442 height 460
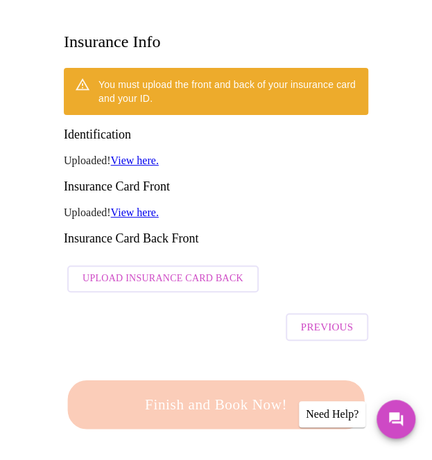
scroll to position [354, 0]
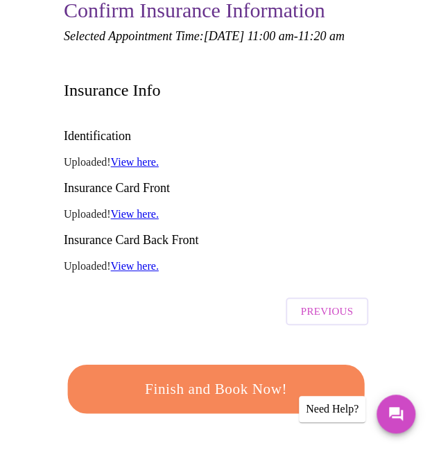
click at [210, 376] on span "Finish and Book Now!" at bounding box center [216, 389] width 256 height 26
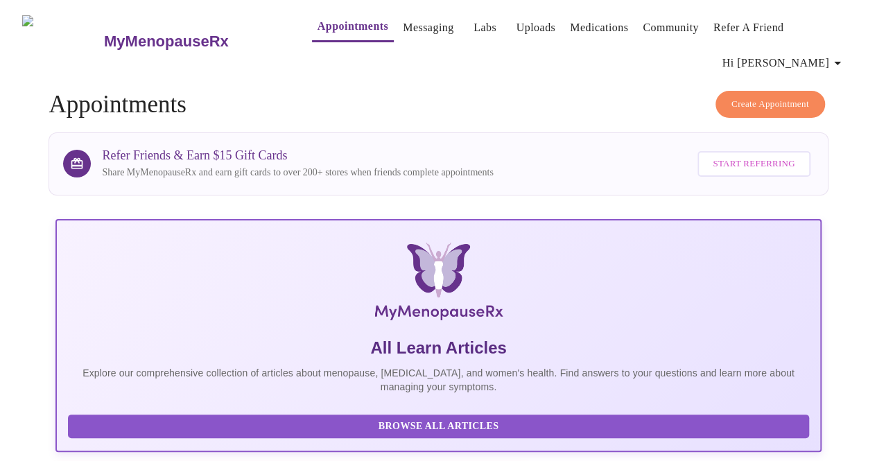
drag, startPoint x: 815, startPoint y: 56, endPoint x: 838, endPoint y: 59, distance: 23.7
click at [838, 59] on icon "button" at bounding box center [837, 63] width 17 height 17
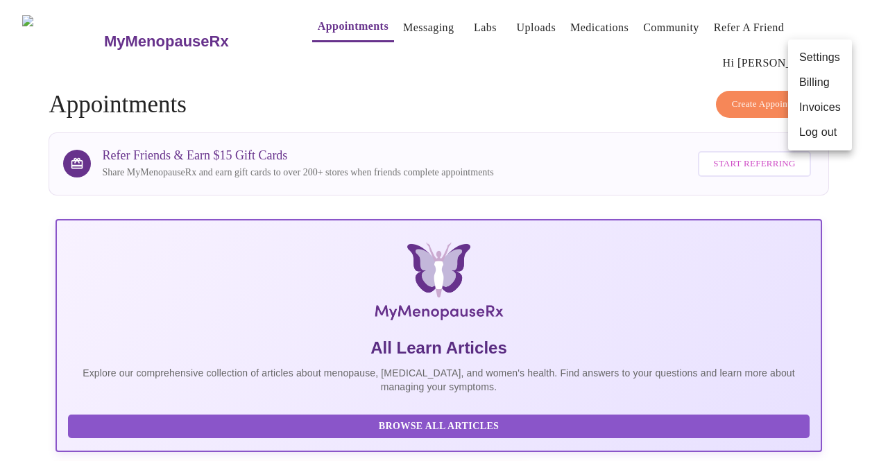
click at [824, 78] on li "Billing" at bounding box center [820, 82] width 64 height 25
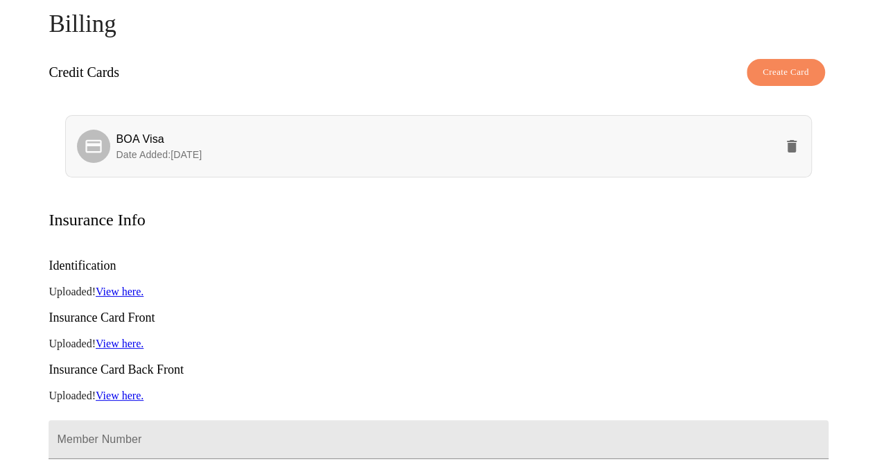
scroll to position [78, 0]
drag, startPoint x: 792, startPoint y: 64, endPoint x: 357, endPoint y: 149, distance: 442.9
click at [357, 149] on p "Date Added: [DATE]" at bounding box center [445, 155] width 659 height 14
click at [773, 71] on span "Create Card" at bounding box center [786, 73] width 46 height 16
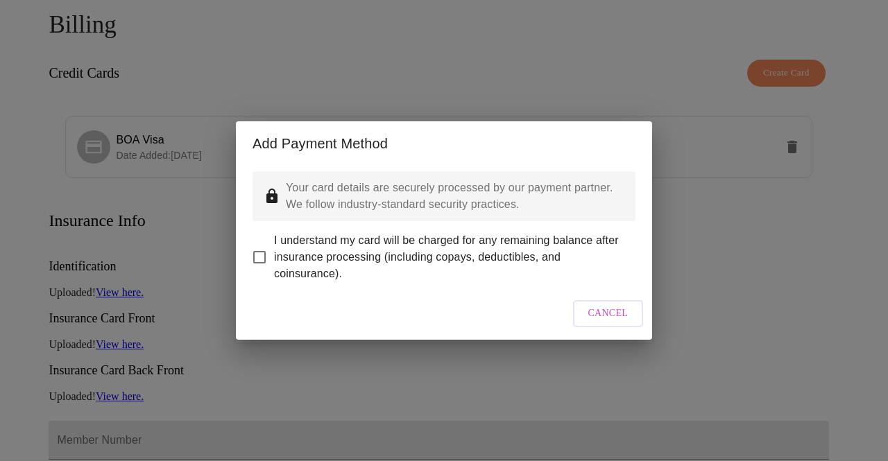
click at [258, 250] on input "I understand my card will be charged for any remaining balance after insurance …" at bounding box center [259, 257] width 29 height 29
checkbox input "true"
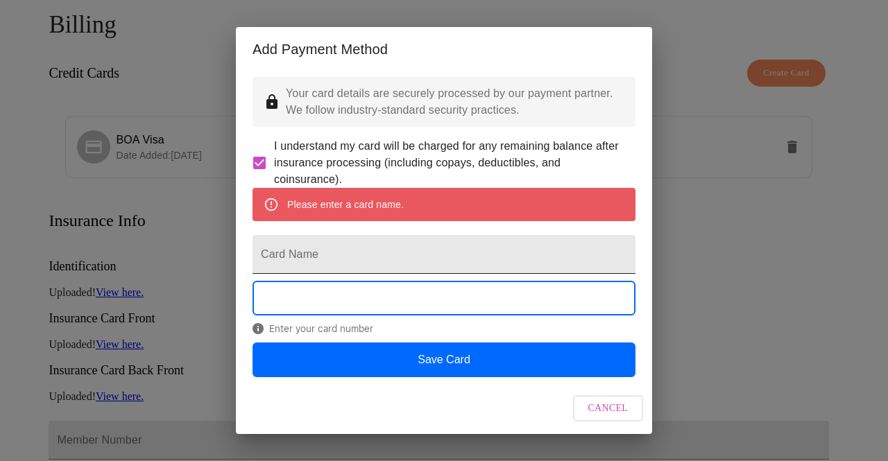
click at [309, 274] on input "Card Name" at bounding box center [443, 254] width 383 height 39
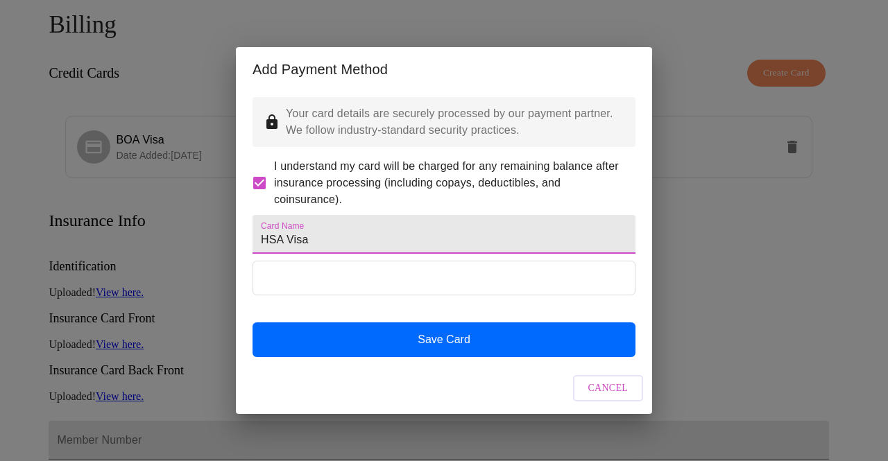
type input "HSA Visa"
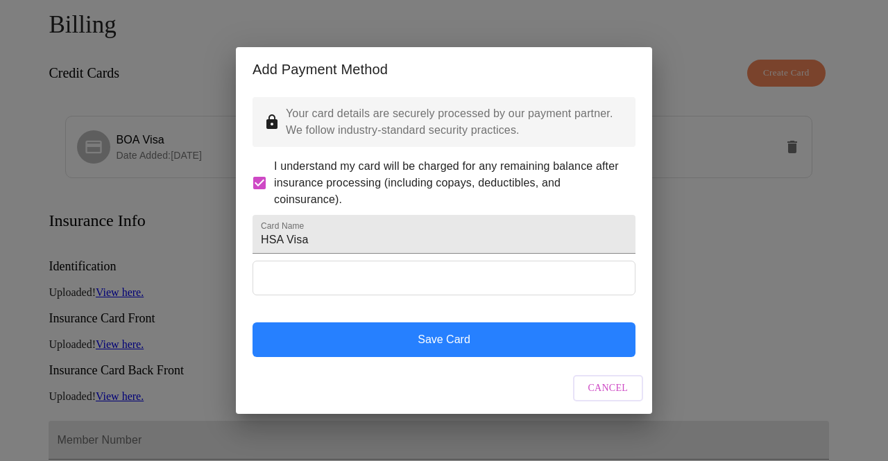
click at [329, 357] on button "Save Card" at bounding box center [443, 339] width 383 height 35
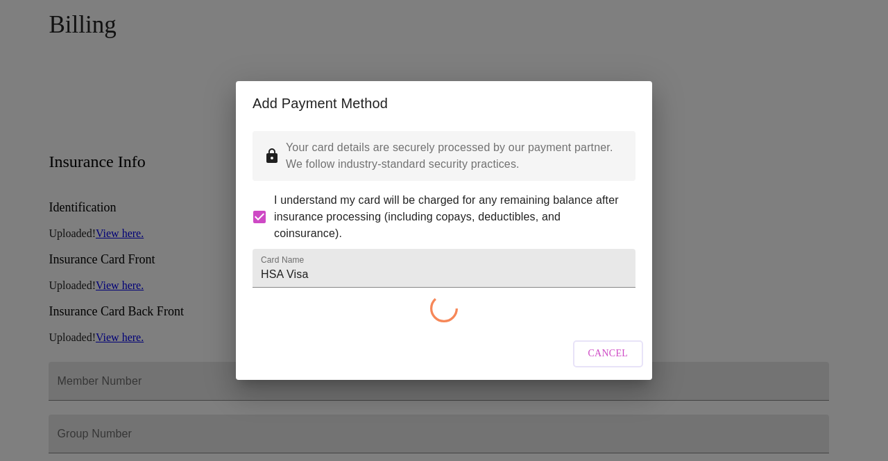
checkbox input "false"
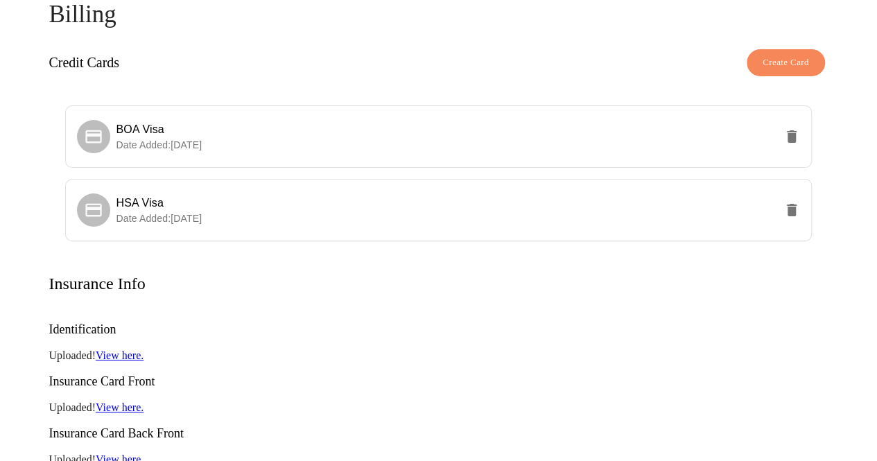
scroll to position [87, 0]
click at [800, 131] on icon "delete" at bounding box center [792, 137] width 17 height 17
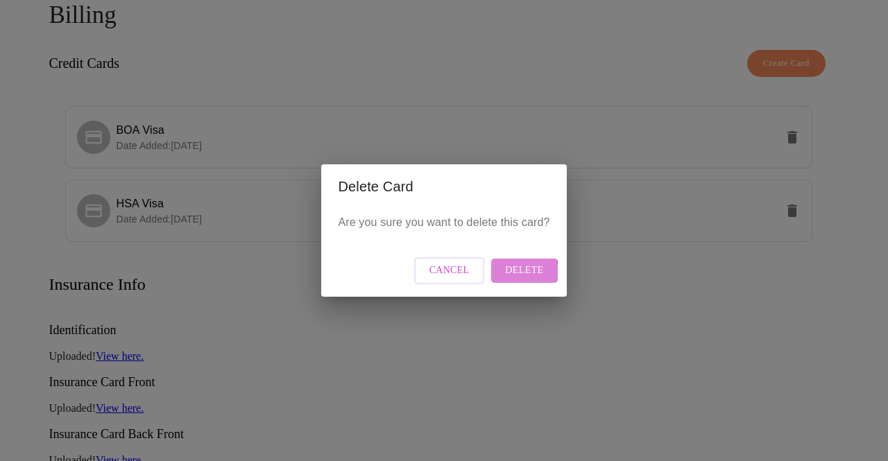
click at [504, 274] on button "Delete" at bounding box center [524, 271] width 66 height 24
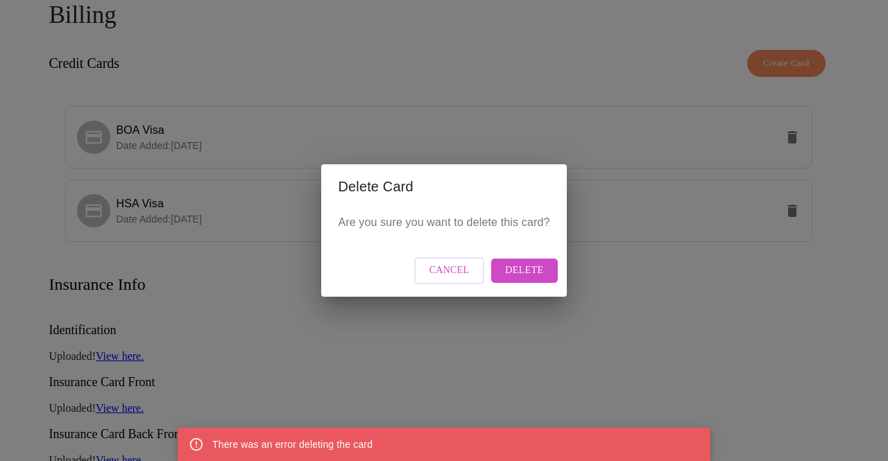
click at [504, 274] on button "Delete" at bounding box center [524, 271] width 66 height 24
click at [459, 270] on span "Cancel" at bounding box center [449, 270] width 40 height 17
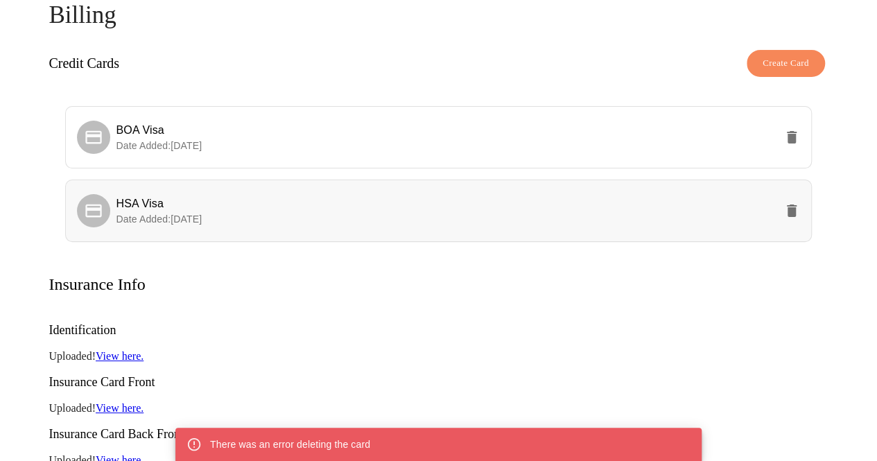
click at [463, 198] on span "HSA Visa" at bounding box center [445, 204] width 659 height 17
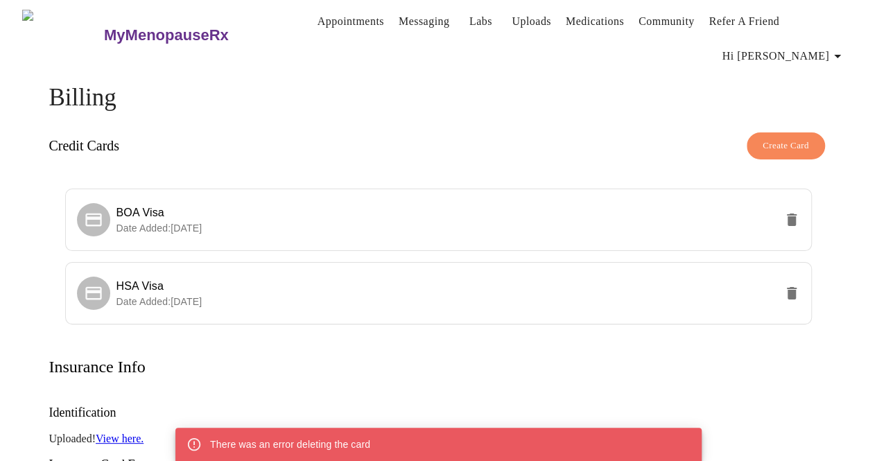
scroll to position [0, 0]
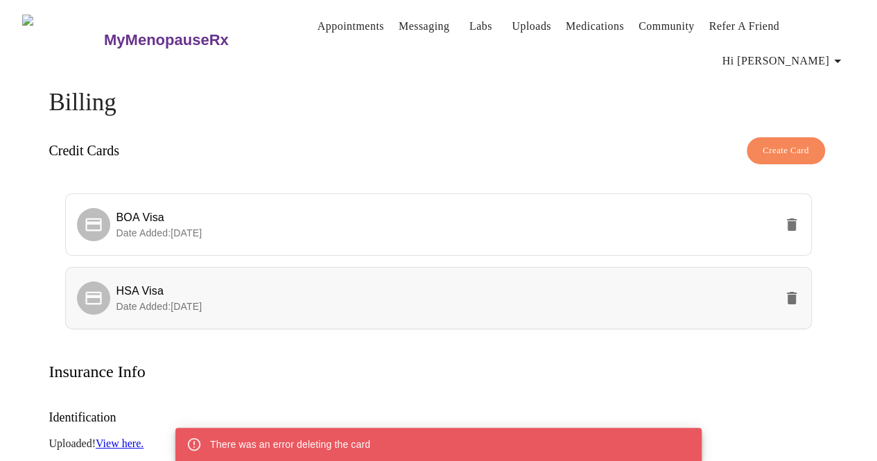
click at [603, 284] on span "HSA Visa" at bounding box center [445, 291] width 659 height 17
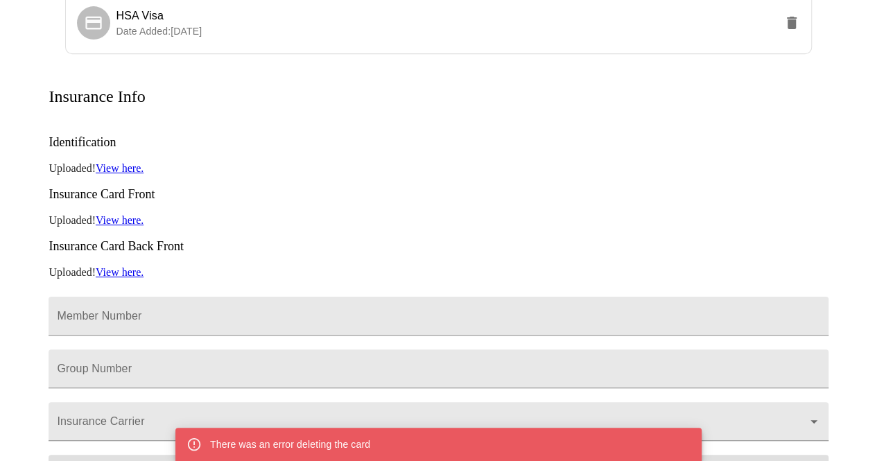
scroll to position [281, 0]
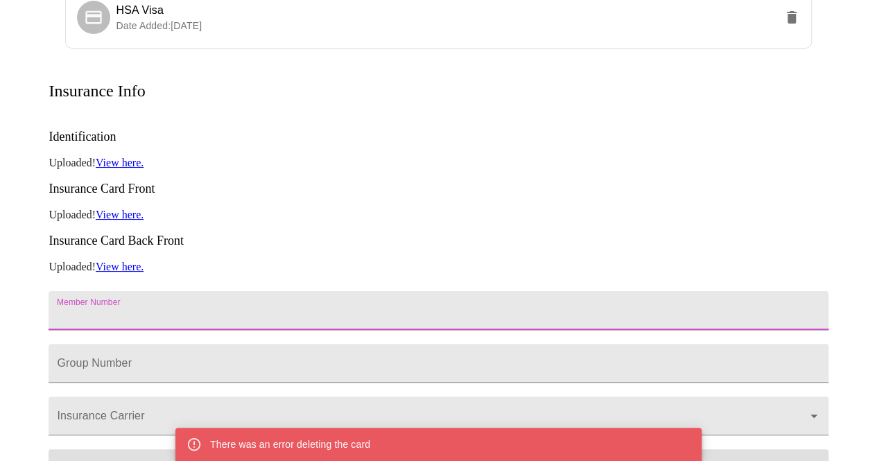
click at [408, 291] on input "Member Number" at bounding box center [438, 310] width 779 height 39
type input "h"
type input "HKS170119712"
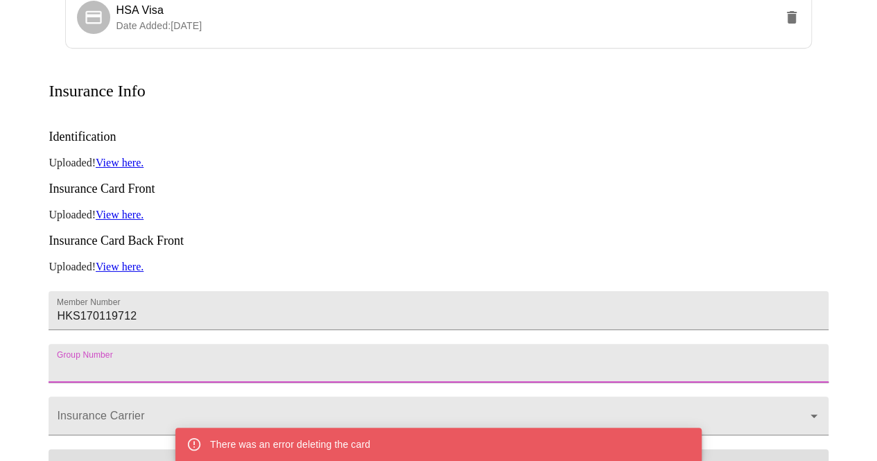
click at [376, 344] on input "Member Number" at bounding box center [438, 363] width 779 height 39
type input "10017649"
click at [334, 410] on input "Insurance Carrier" at bounding box center [418, 423] width 729 height 26
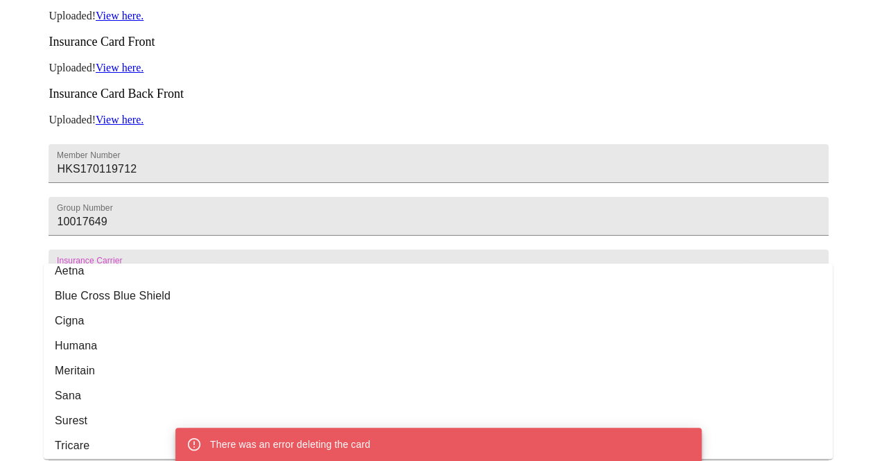
scroll to position [0, 0]
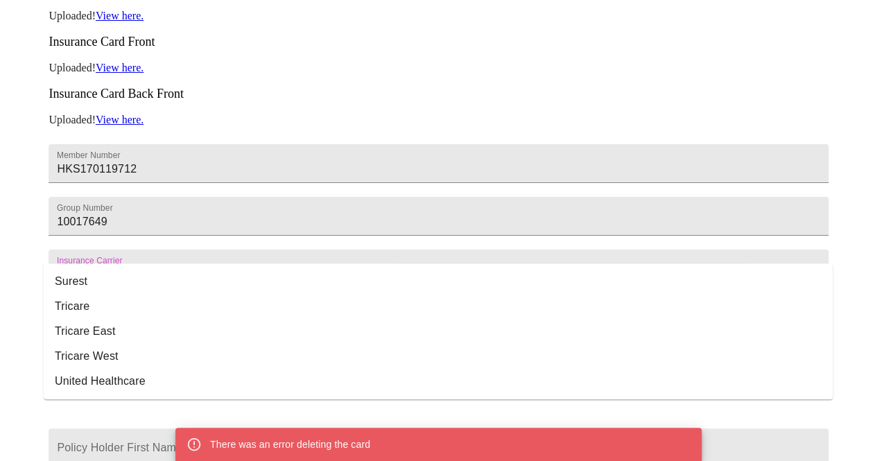
type input "r"
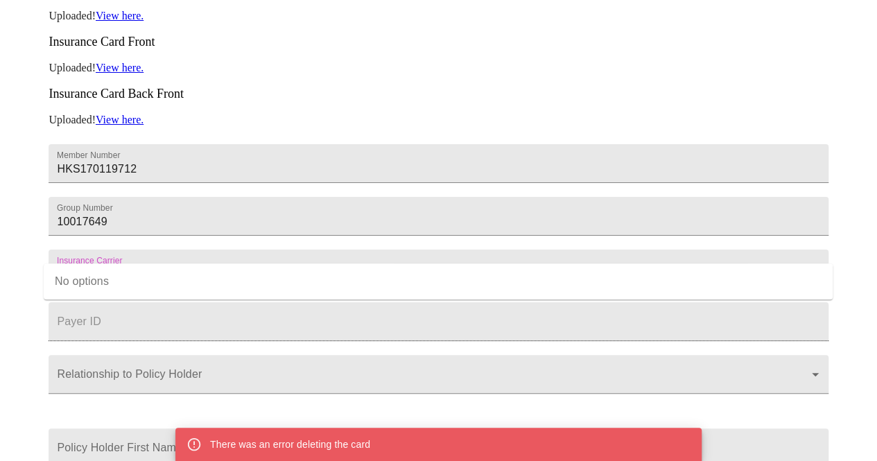
type input "Regence"
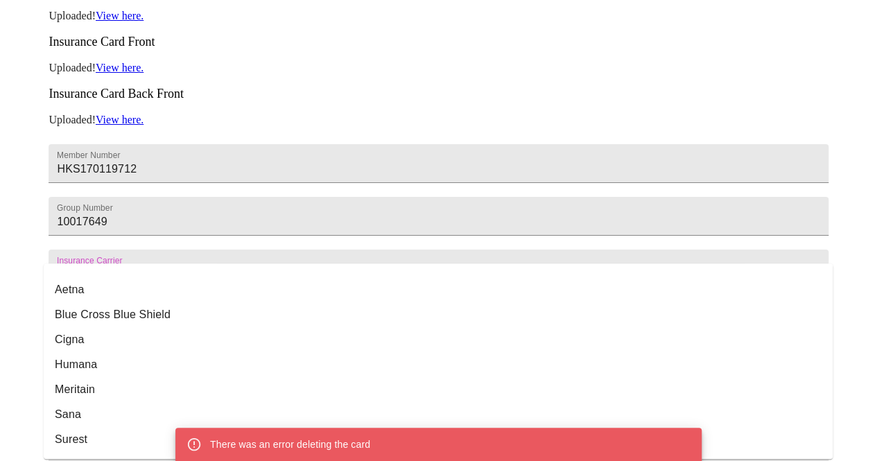
click at [256, 263] on input "Insurance Carrier" at bounding box center [418, 276] width 729 height 26
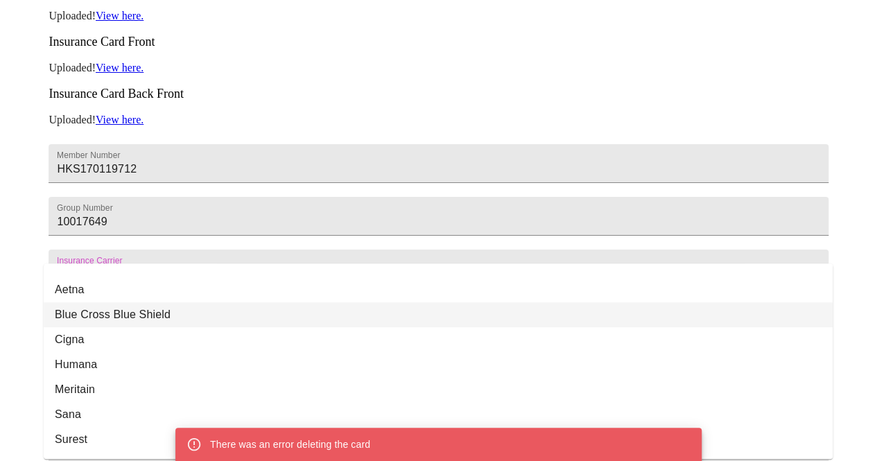
click at [178, 321] on li "Blue Cross Blue Shield" at bounding box center [438, 314] width 789 height 25
type input "Blue Cross Blue Shield"
type input "00002"
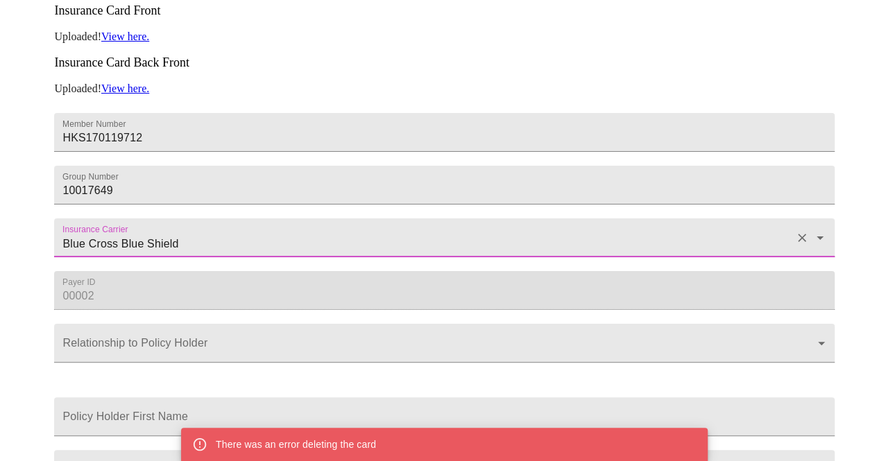
scroll to position [465, 0]
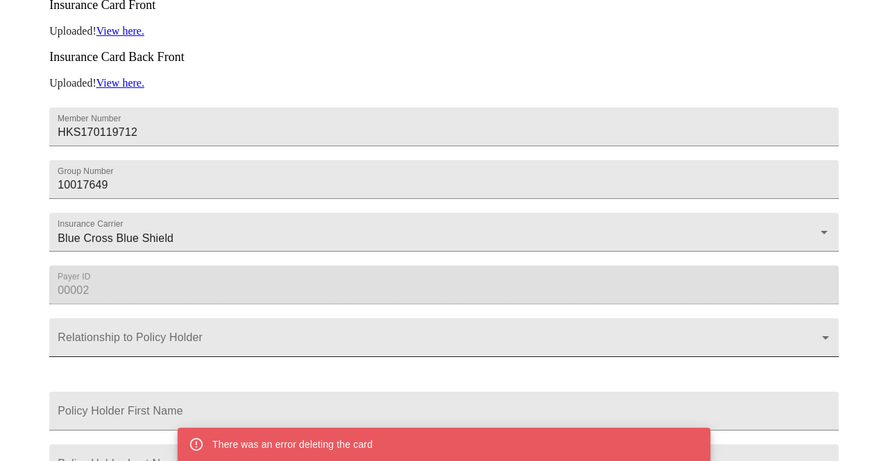
click at [169, 344] on body "MyMenopauseRx Appointments Messaging Labs Uploads Medications Community Refer a…" at bounding box center [444, 34] width 876 height 987
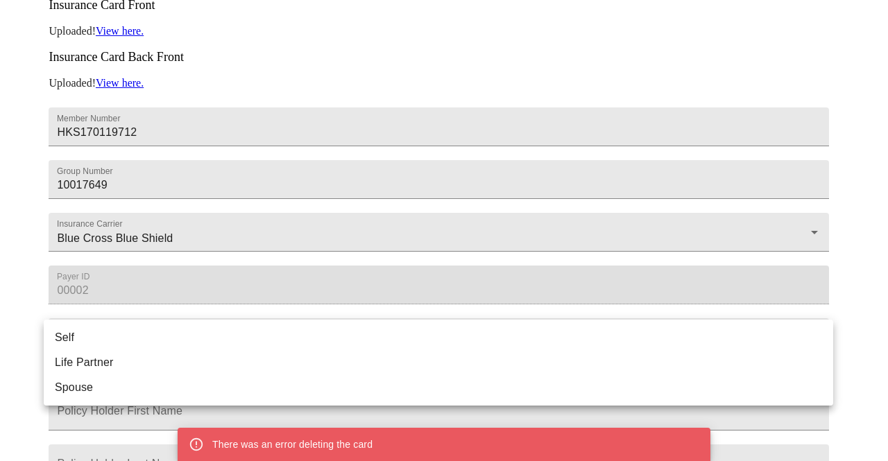
click at [169, 344] on li "Self" at bounding box center [438, 337] width 789 height 25
type input "Self"
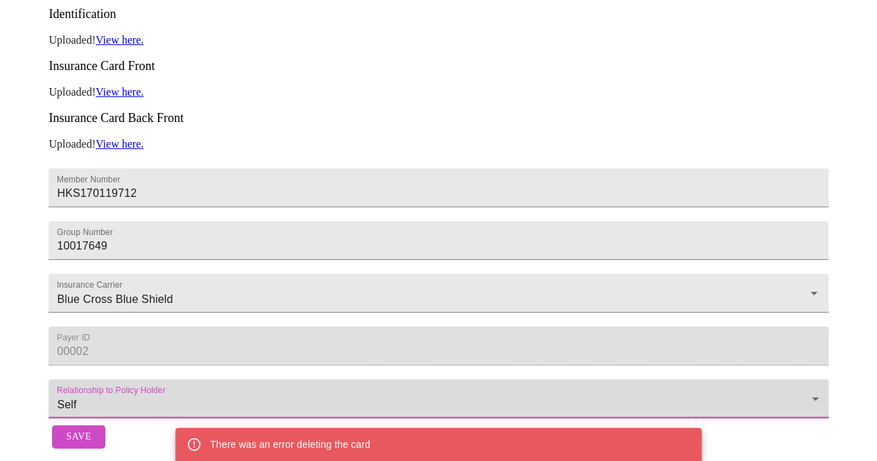
scroll to position [425, 0]
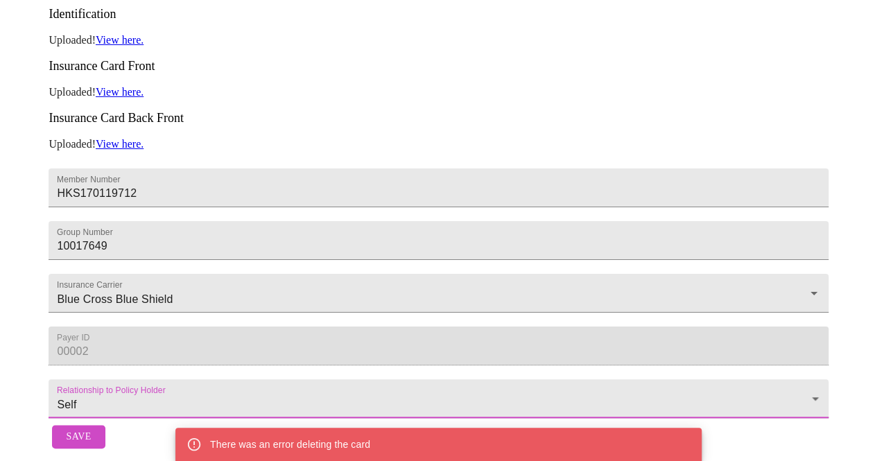
click at [75, 433] on span "Save" at bounding box center [78, 437] width 25 height 17
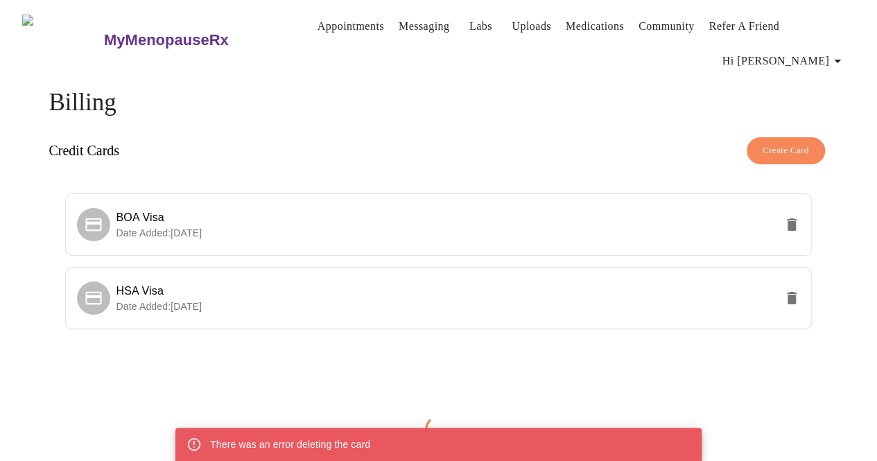
scroll to position [0, 0]
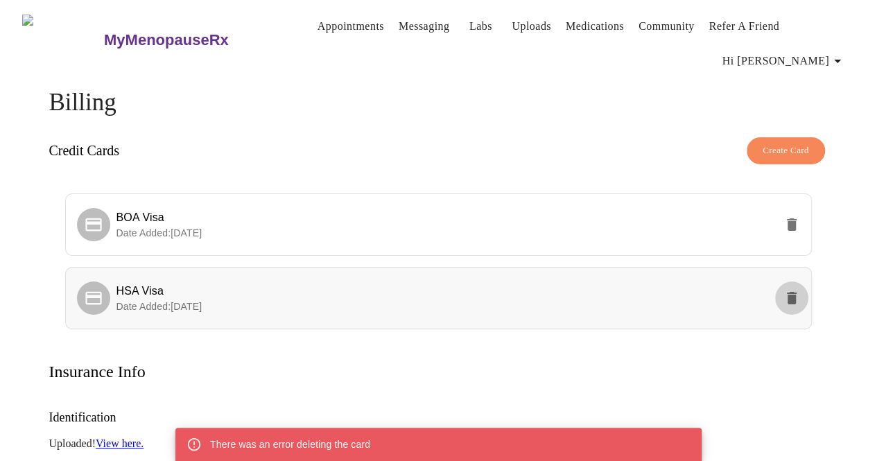
click at [789, 300] on icon "delete" at bounding box center [792, 298] width 17 height 17
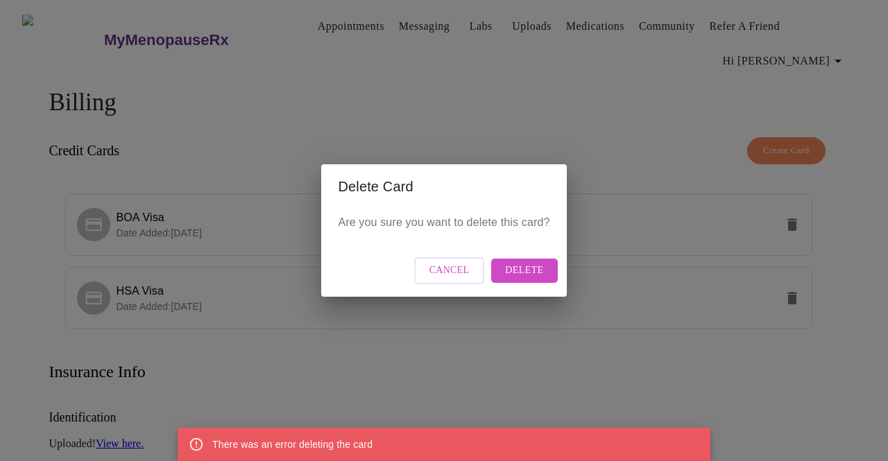
click at [519, 262] on span "Delete" at bounding box center [524, 270] width 38 height 17
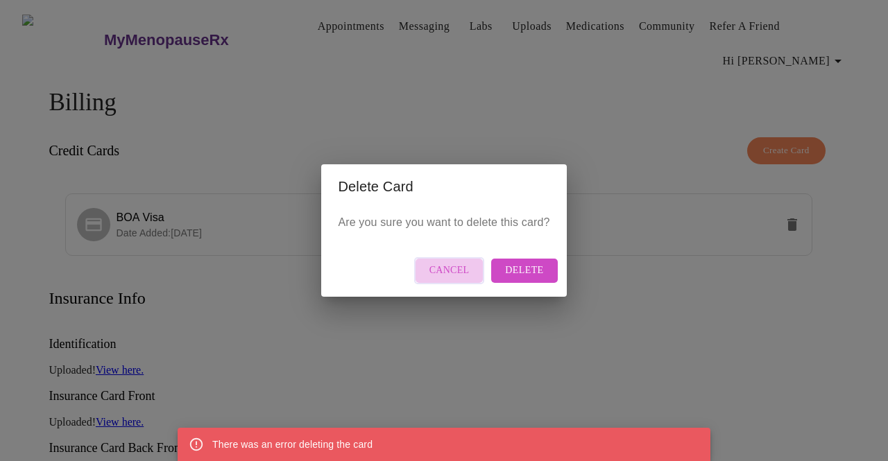
click at [467, 270] on span "Cancel" at bounding box center [449, 270] width 40 height 17
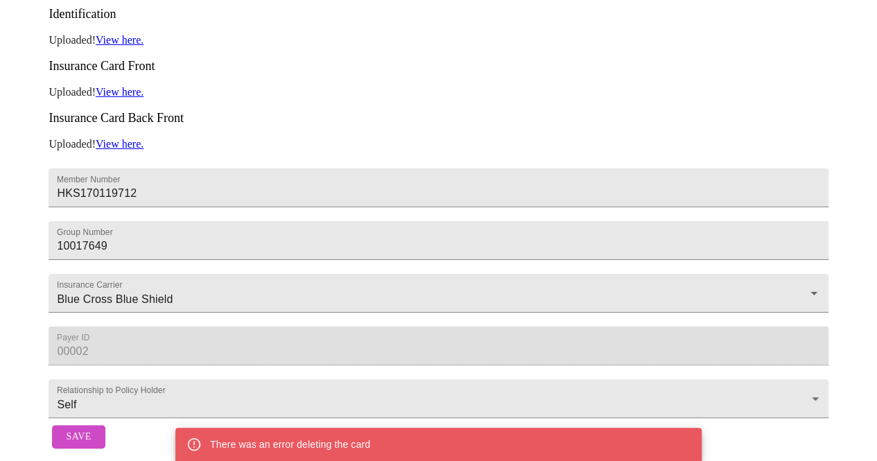
scroll to position [352, 0]
click at [71, 429] on span "Save" at bounding box center [78, 437] width 25 height 17
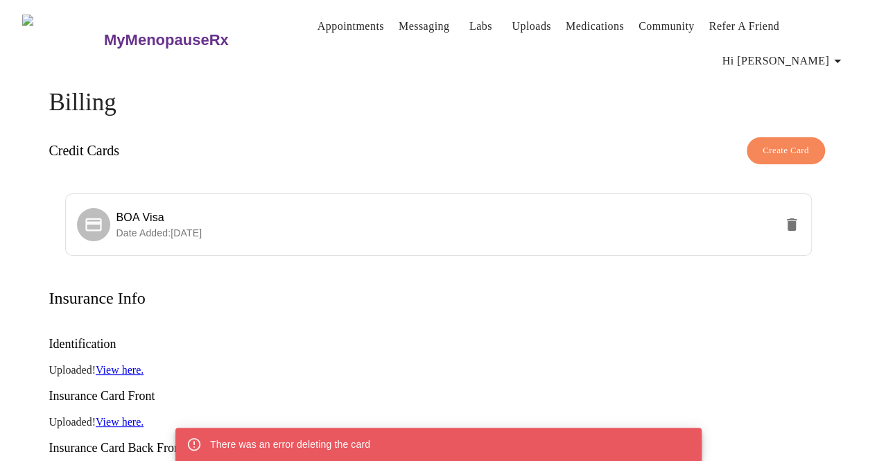
click at [779, 144] on span "Create Card" at bounding box center [786, 151] width 46 height 16
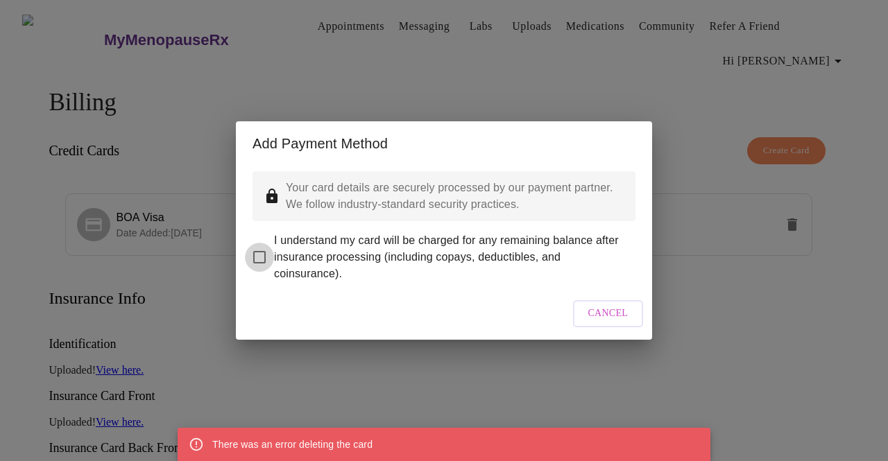
click at [263, 245] on input "I understand my card will be charged for any remaining balance after insurance …" at bounding box center [259, 257] width 29 height 29
checkbox input "true"
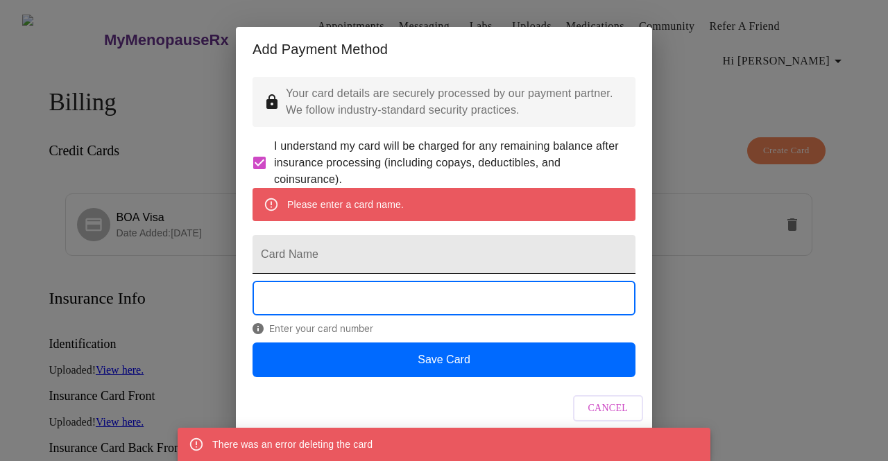
click at [483, 269] on input "Card Name" at bounding box center [443, 254] width 383 height 39
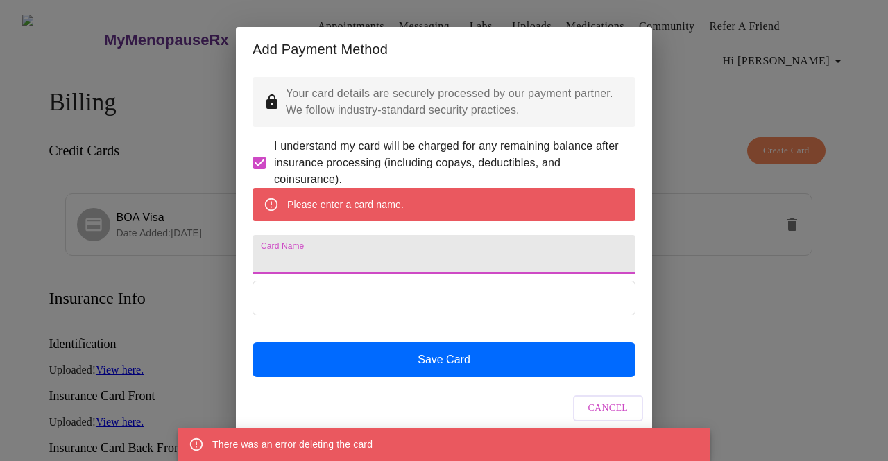
type input "HSA Visa"
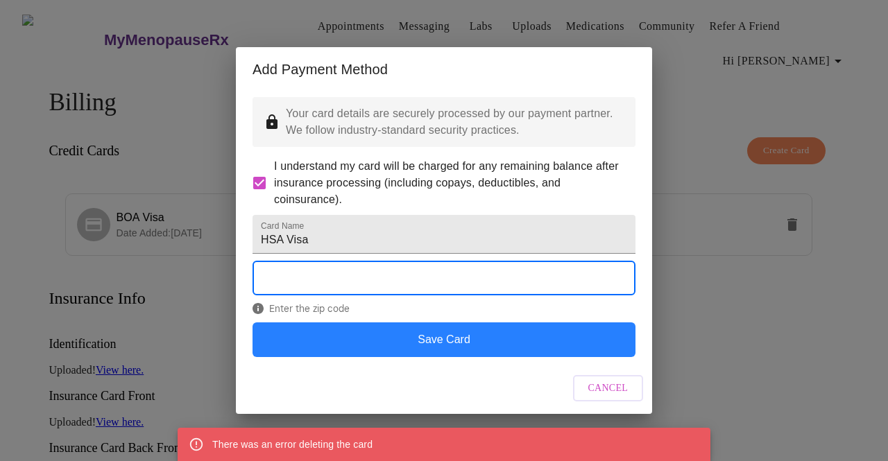
click at [502, 357] on button "Save Card" at bounding box center [443, 339] width 383 height 35
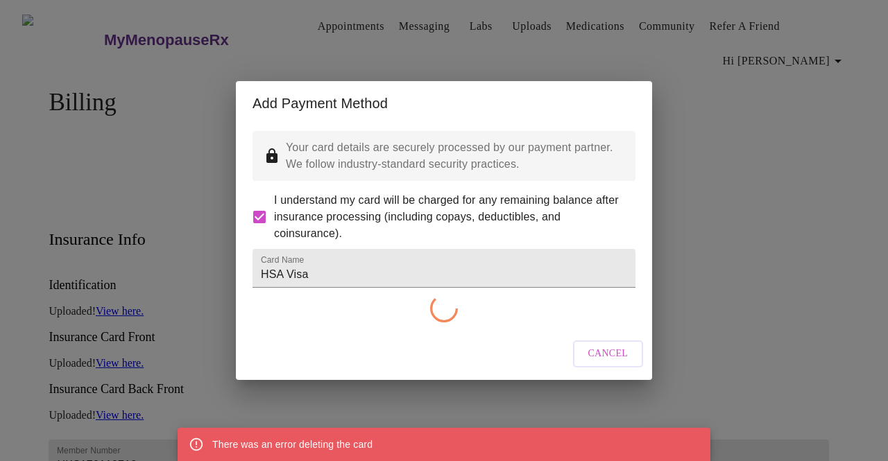
checkbox input "false"
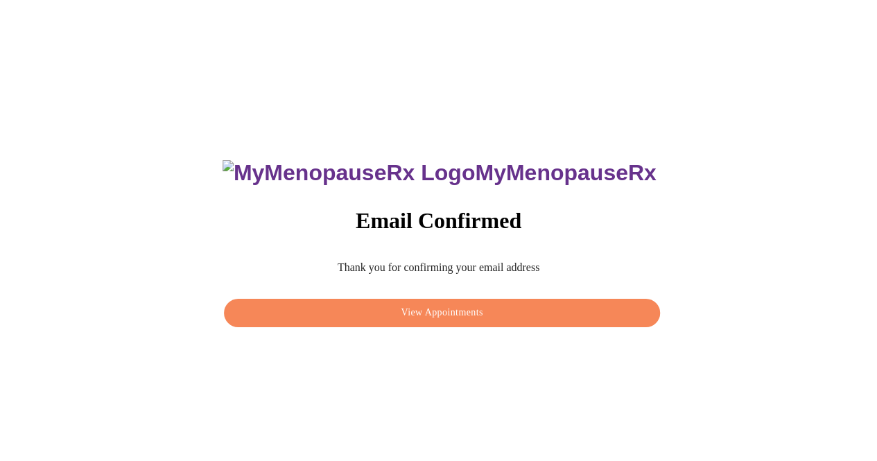
click at [426, 313] on span "View Appointments" at bounding box center [442, 312] width 404 height 17
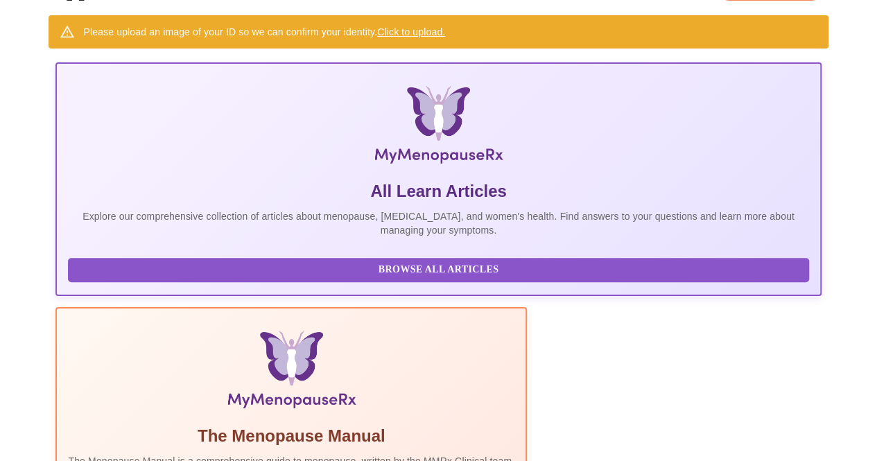
scroll to position [118, 0]
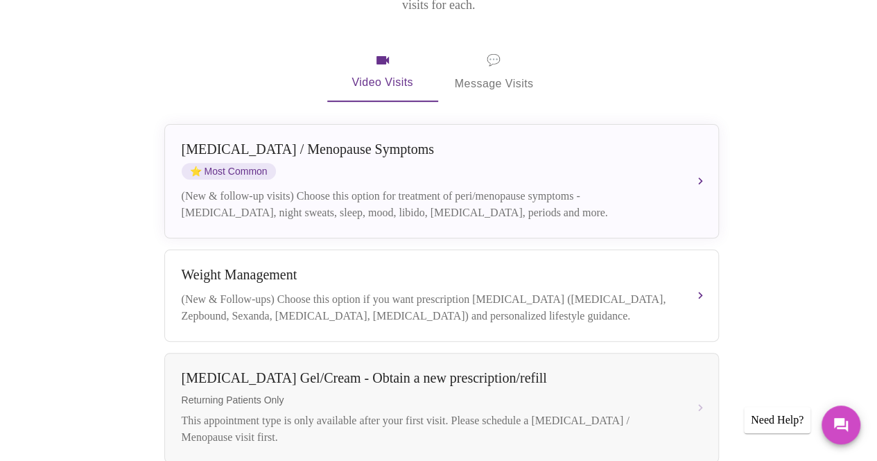
scroll to position [253, 0]
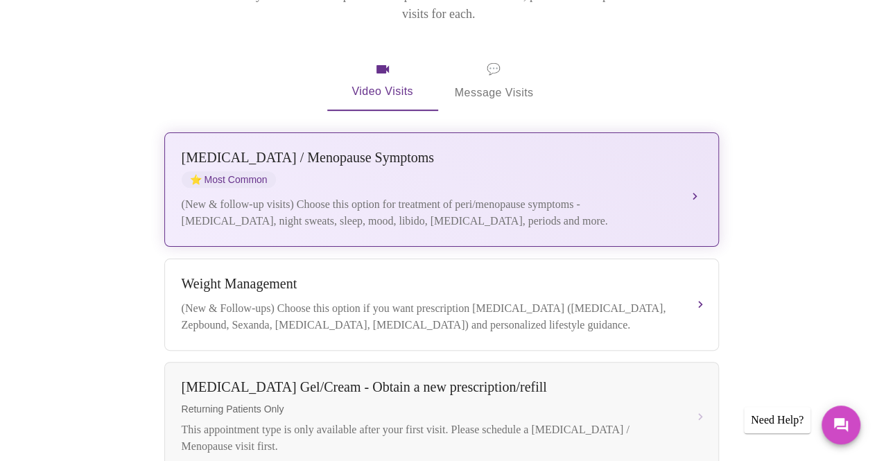
click at [354, 166] on div "[MEDICAL_DATA] / Menopause Symptoms ⭐ Most Common (New & follow-up visits) Choo…" at bounding box center [442, 190] width 520 height 80
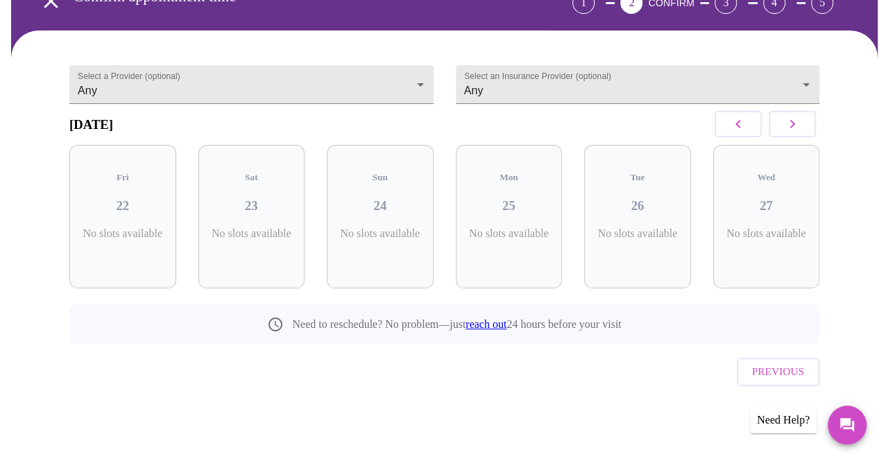
scroll to position [79, 0]
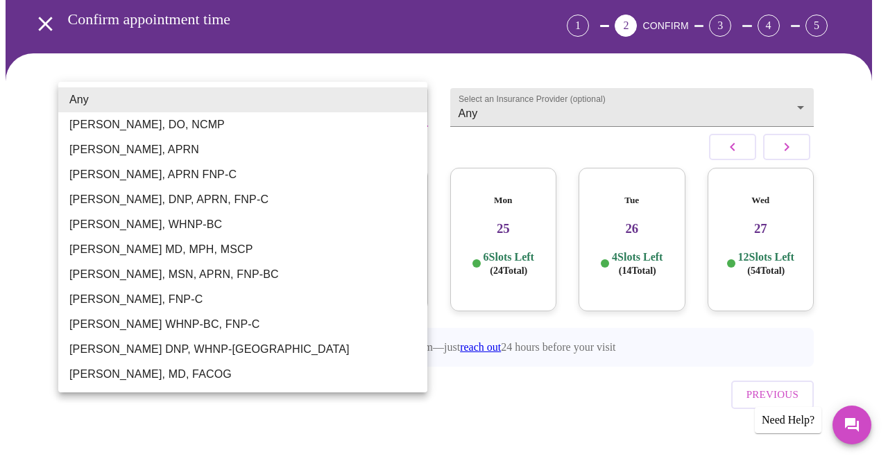
click at [326, 109] on body "MyMenopauseRx Appointments Messaging Labs Uploads Medications Community Refer a…" at bounding box center [444, 203] width 876 height 552
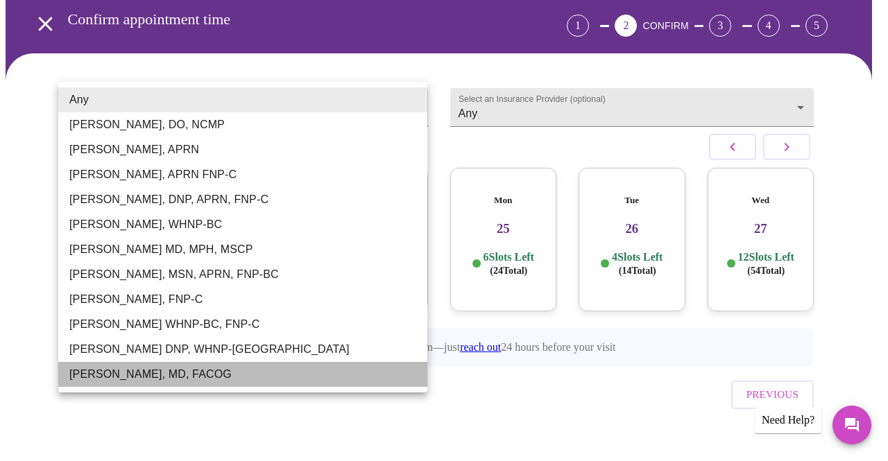
click at [165, 376] on li "[PERSON_NAME], MD, FACOG" at bounding box center [242, 374] width 369 height 25
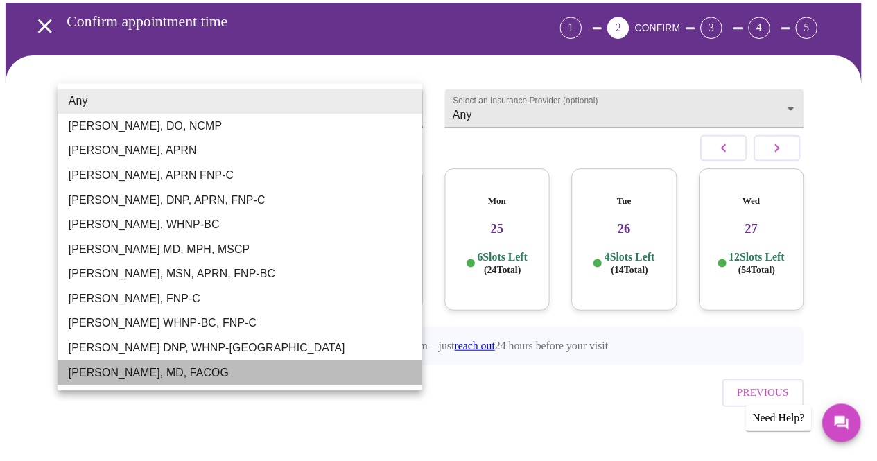
scroll to position [60, 0]
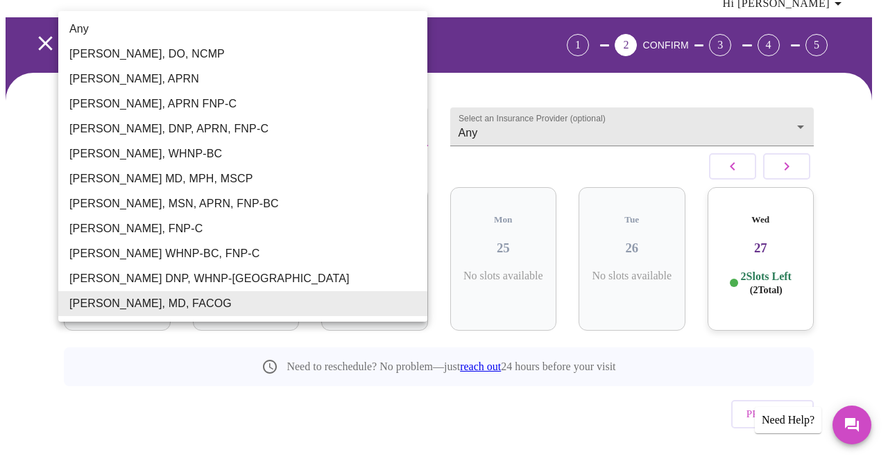
click at [304, 122] on body "MyMenopauseRx Appointments Messaging Labs Uploads Medications Community Refer a…" at bounding box center [444, 222] width 876 height 552
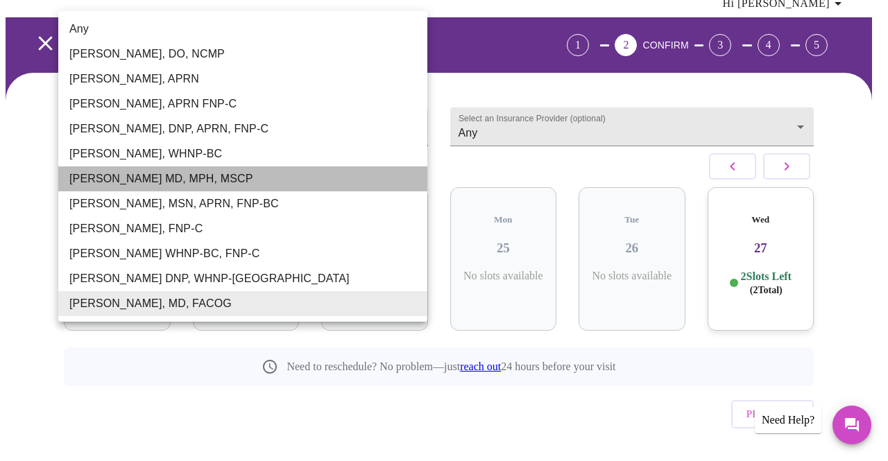
click at [264, 189] on li "Vadim Gelman MD, MPH, MSCP" at bounding box center [242, 178] width 369 height 25
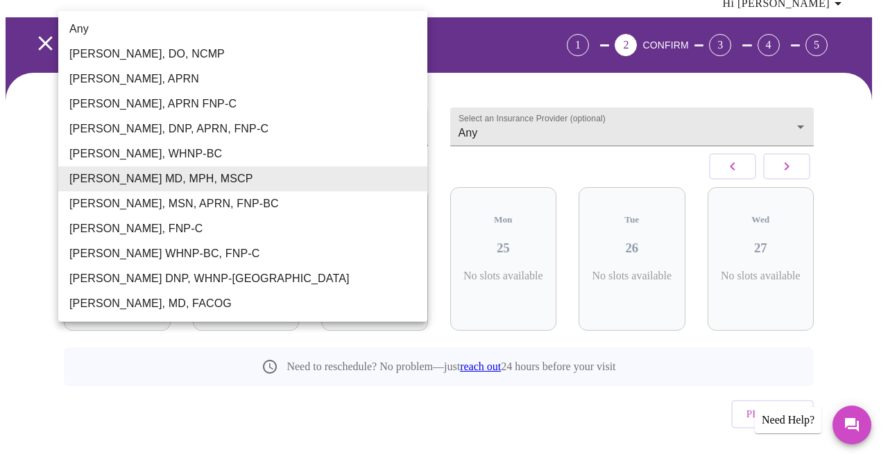
click at [269, 112] on body "MyMenopauseRx Appointments Messaging Labs Uploads Medications Community Refer a…" at bounding box center [444, 222] width 876 height 552
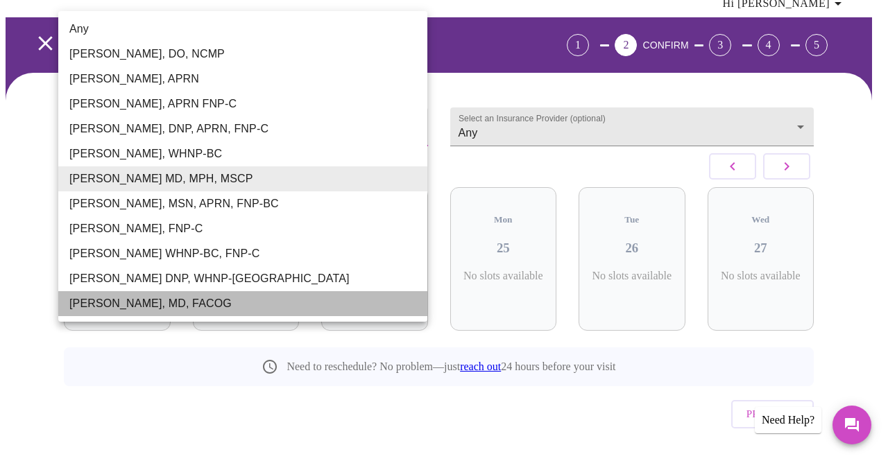
click at [222, 300] on li "[PERSON_NAME], MD, FACOG" at bounding box center [242, 303] width 369 height 25
type input "[PERSON_NAME], MD, FACOG"
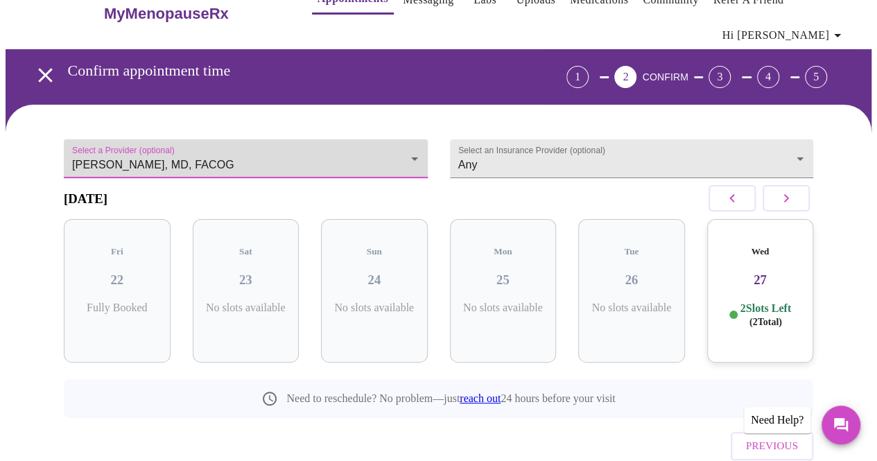
scroll to position [0, 0]
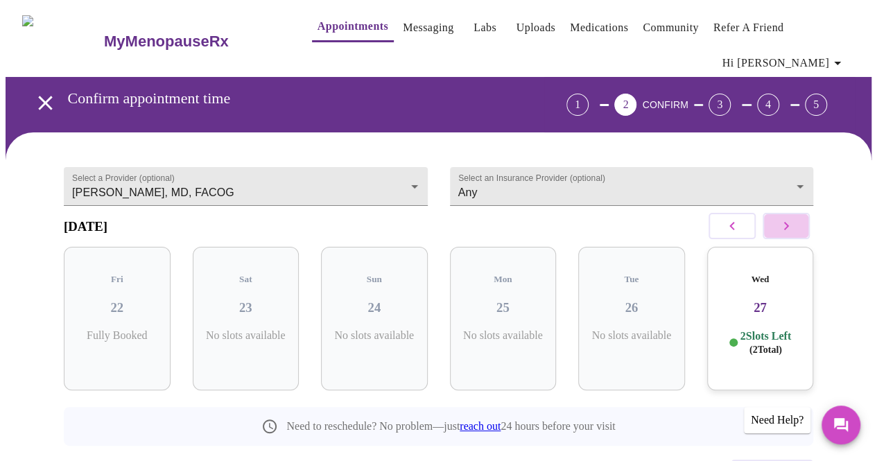
click at [788, 231] on icon "button" at bounding box center [786, 226] width 17 height 17
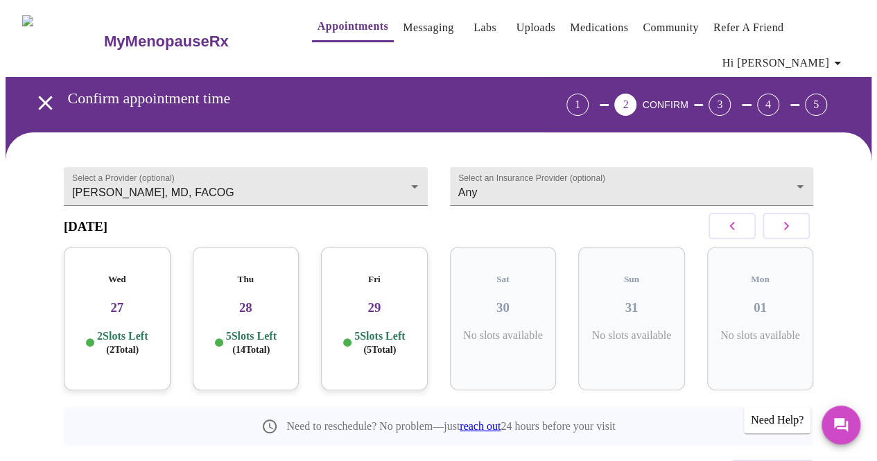
click at [123, 349] on span "( 2 Total)" at bounding box center [122, 350] width 33 height 10
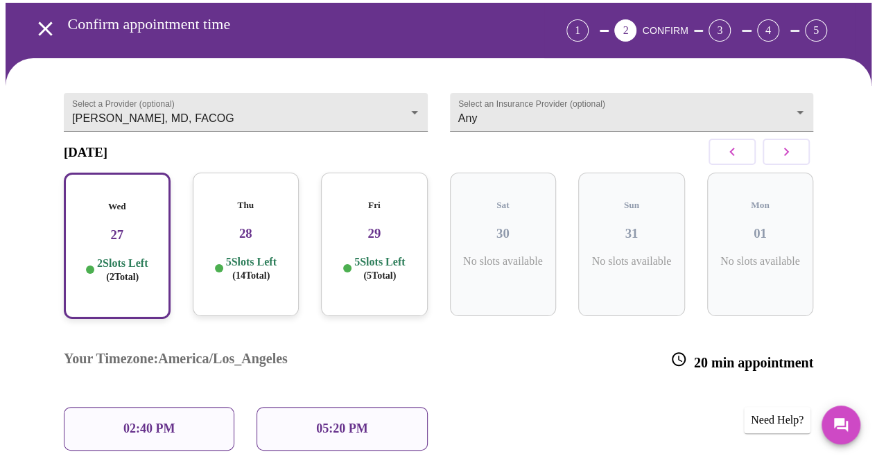
scroll to position [75, 0]
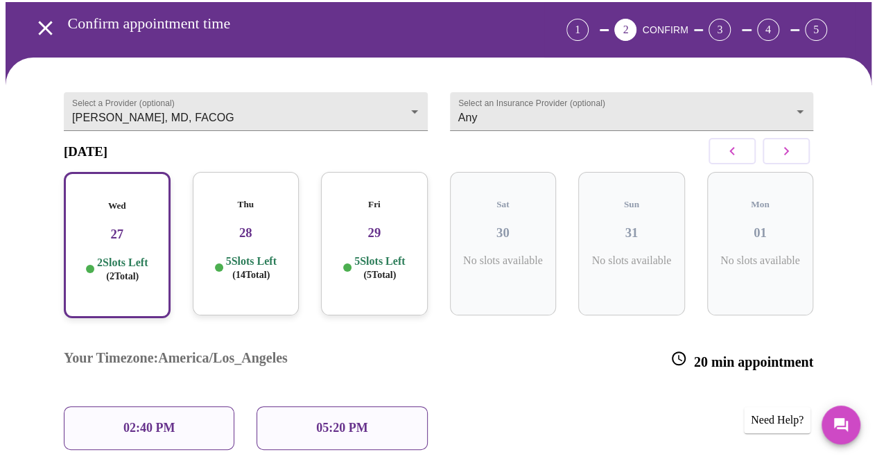
click at [232, 273] on span "( 14 Total)" at bounding box center [250, 275] width 37 height 10
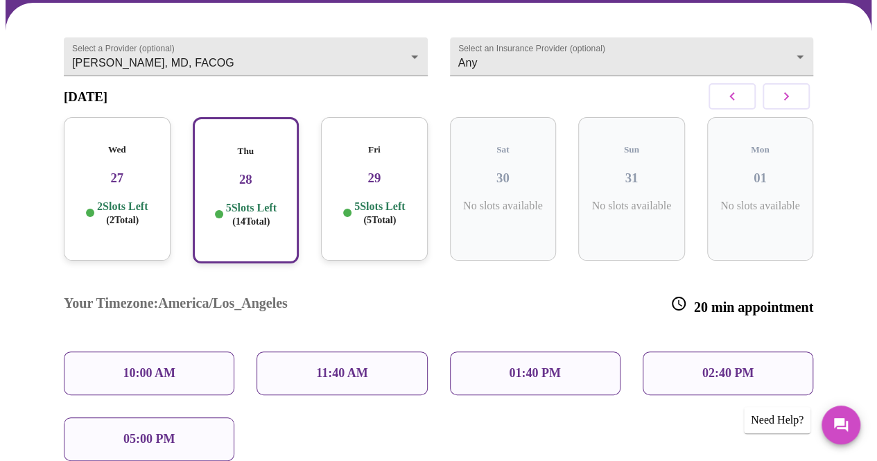
scroll to position [129, 0]
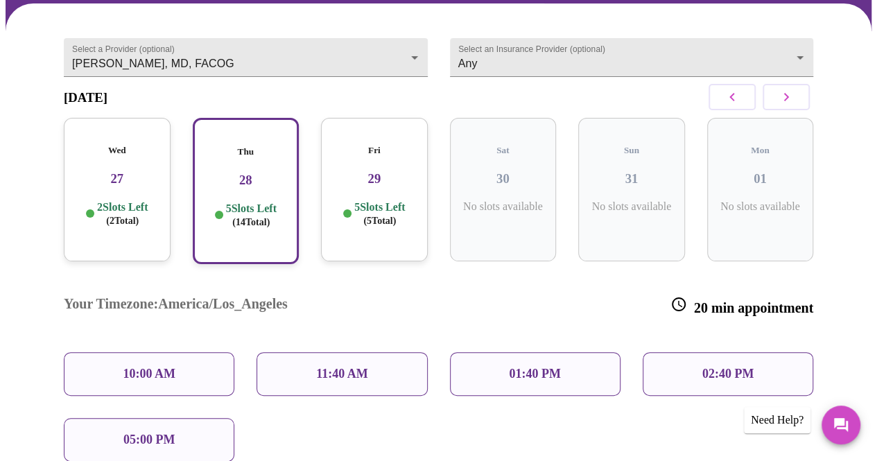
click at [17, 255] on div "Select a Provider (optional) Dr. Heather Krantz, MD, FACOG Dr. Heather Krantz, …" at bounding box center [439, 315] width 866 height 625
click at [386, 191] on div "Fri 29 5 Slots Left ( 5 Total)" at bounding box center [374, 190] width 107 height 144
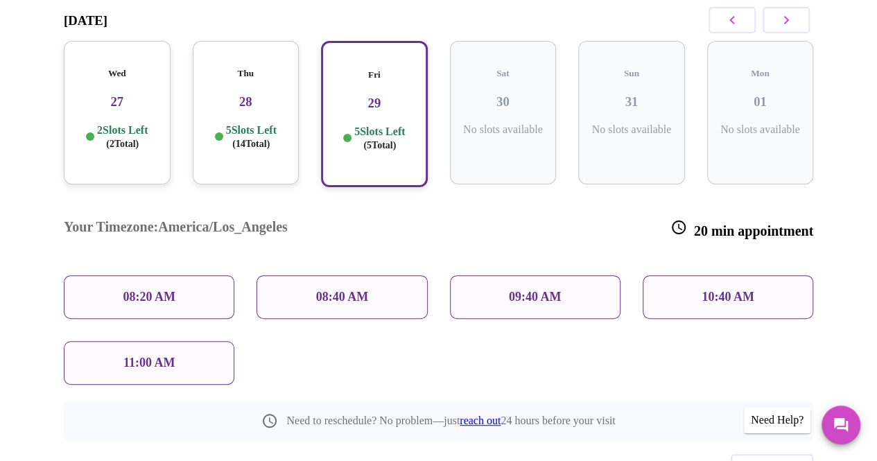
scroll to position [189, 0]
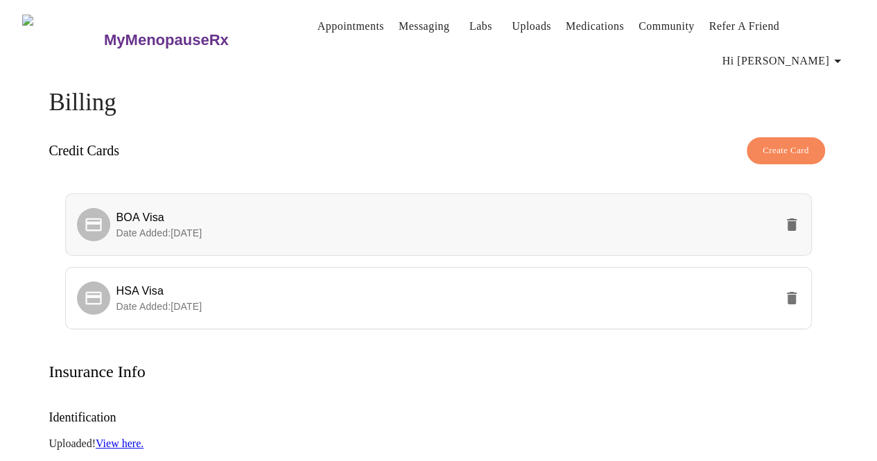
click at [800, 216] on icon "delete" at bounding box center [792, 224] width 17 height 17
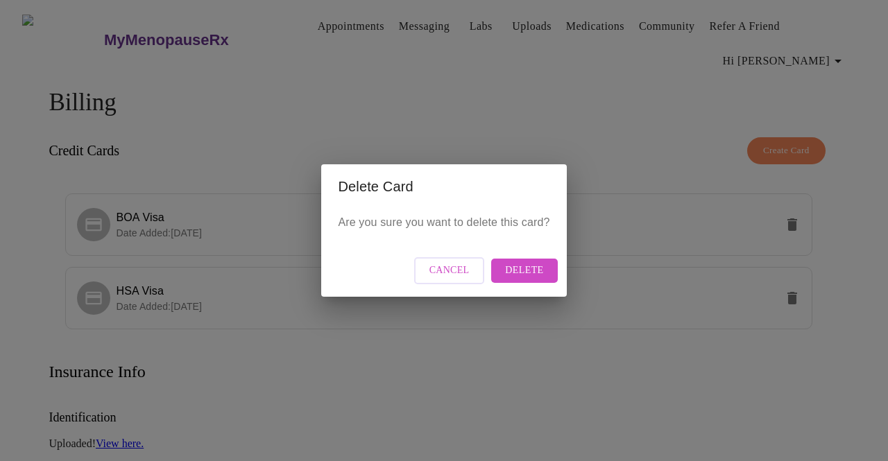
click at [536, 272] on span "Delete" at bounding box center [524, 270] width 38 height 17
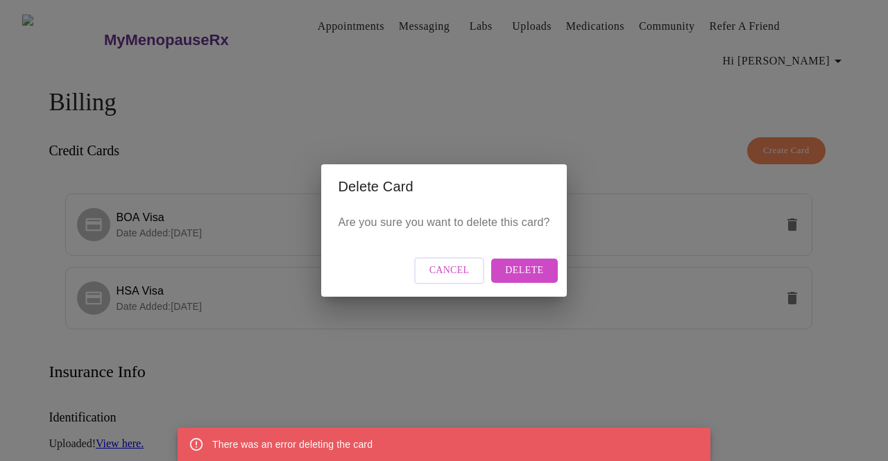
click at [713, 329] on div "Delete Card Are you sure you want to delete this card? Cancel Delete" at bounding box center [444, 230] width 888 height 461
click at [526, 266] on span "Delete" at bounding box center [524, 270] width 38 height 17
click at [463, 268] on span "Cancel" at bounding box center [449, 270] width 40 height 17
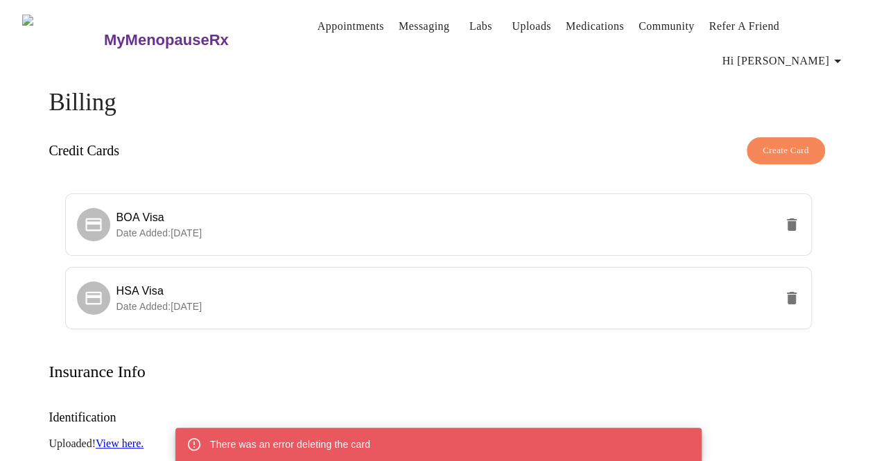
click at [318, 17] on link "Appointments" at bounding box center [351, 26] width 67 height 19
